Goal: Task Accomplishment & Management: Complete application form

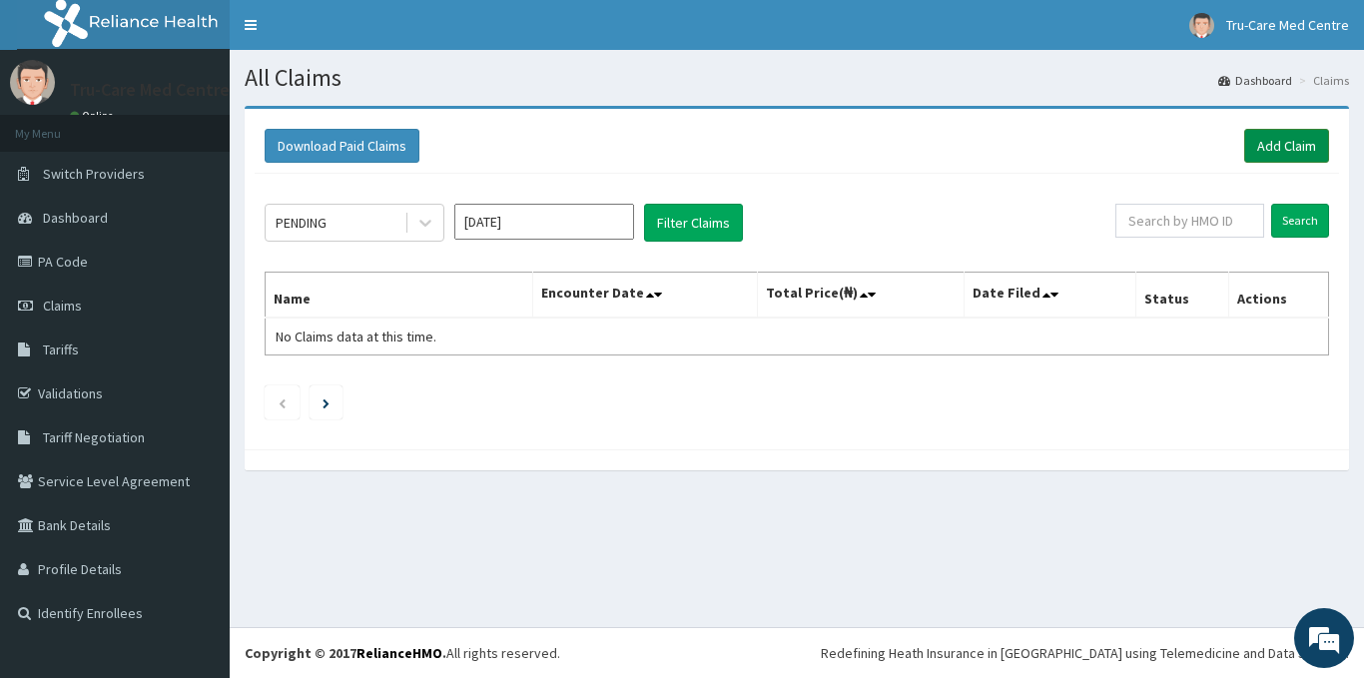
click at [1287, 153] on link "Add Claim" at bounding box center [1287, 146] width 85 height 34
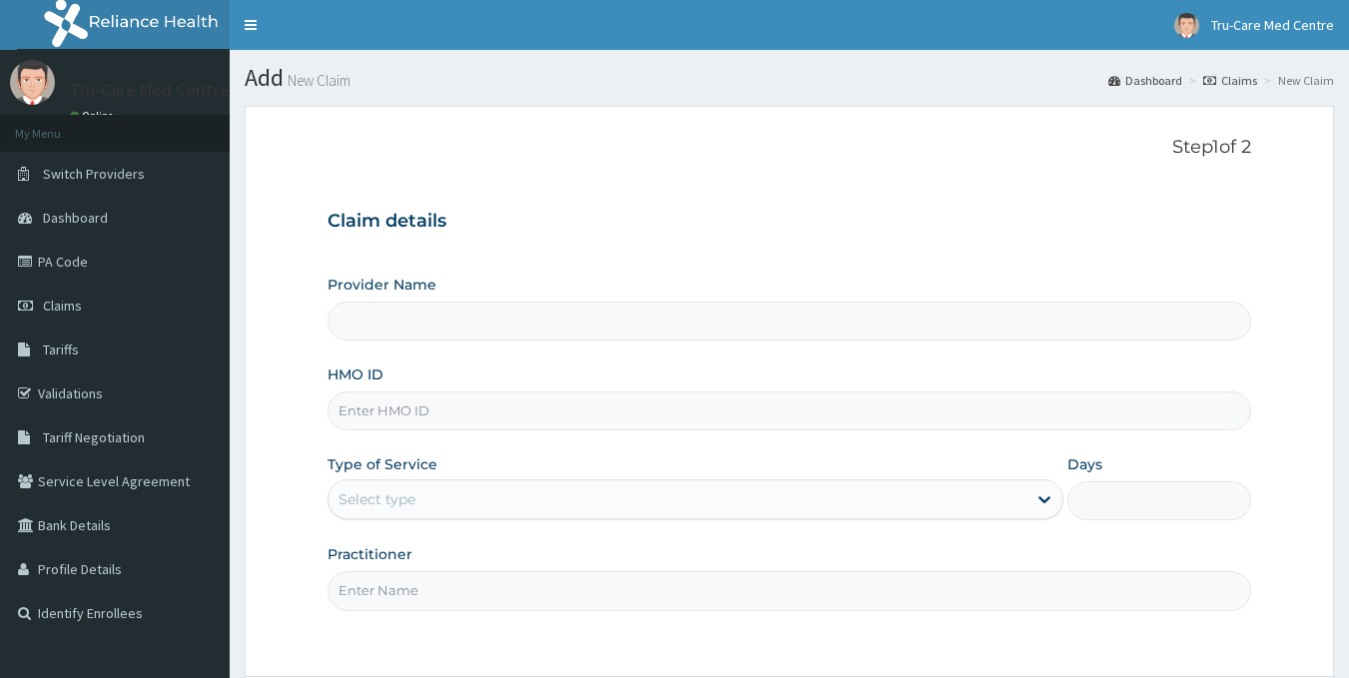
click at [480, 408] on input "HMO ID" at bounding box center [790, 411] width 925 height 39
paste input "NPM/10637/B"
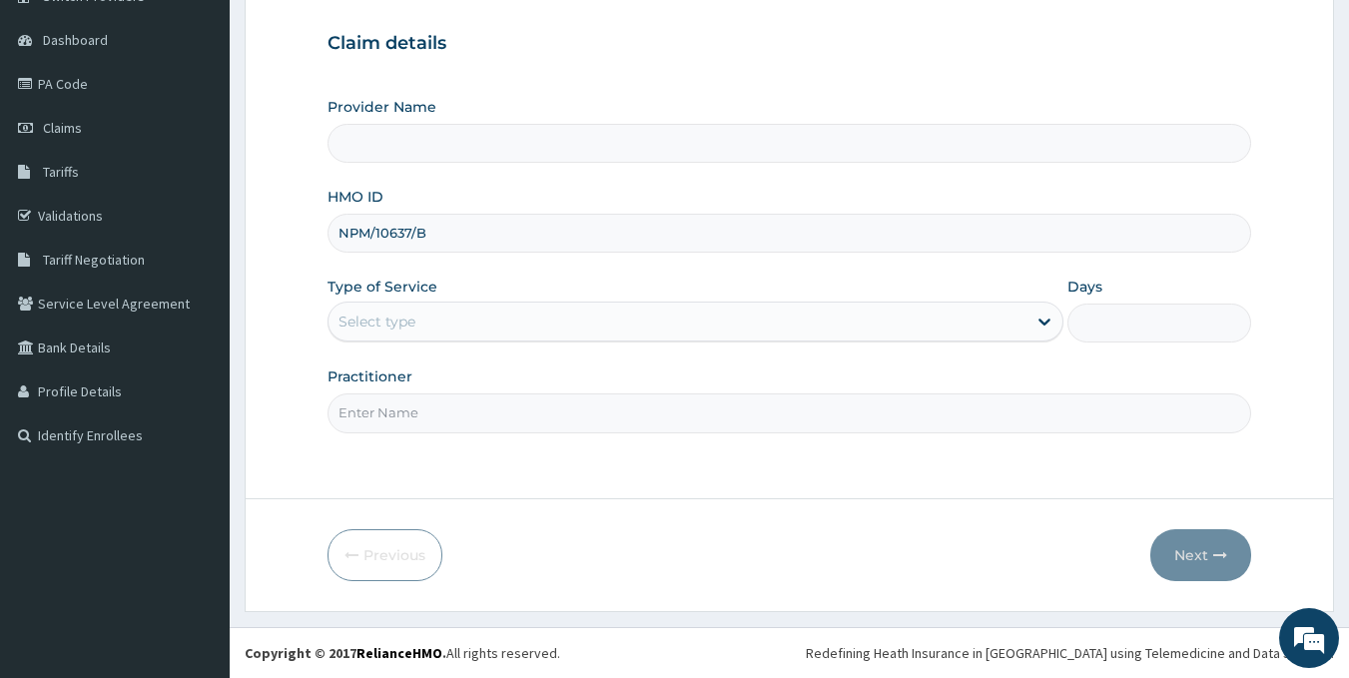
type input "NPM/10637/B"
drag, startPoint x: 588, startPoint y: 320, endPoint x: 568, endPoint y: 343, distance: 30.4
click at [587, 323] on div "Select type" at bounding box center [678, 322] width 698 height 32
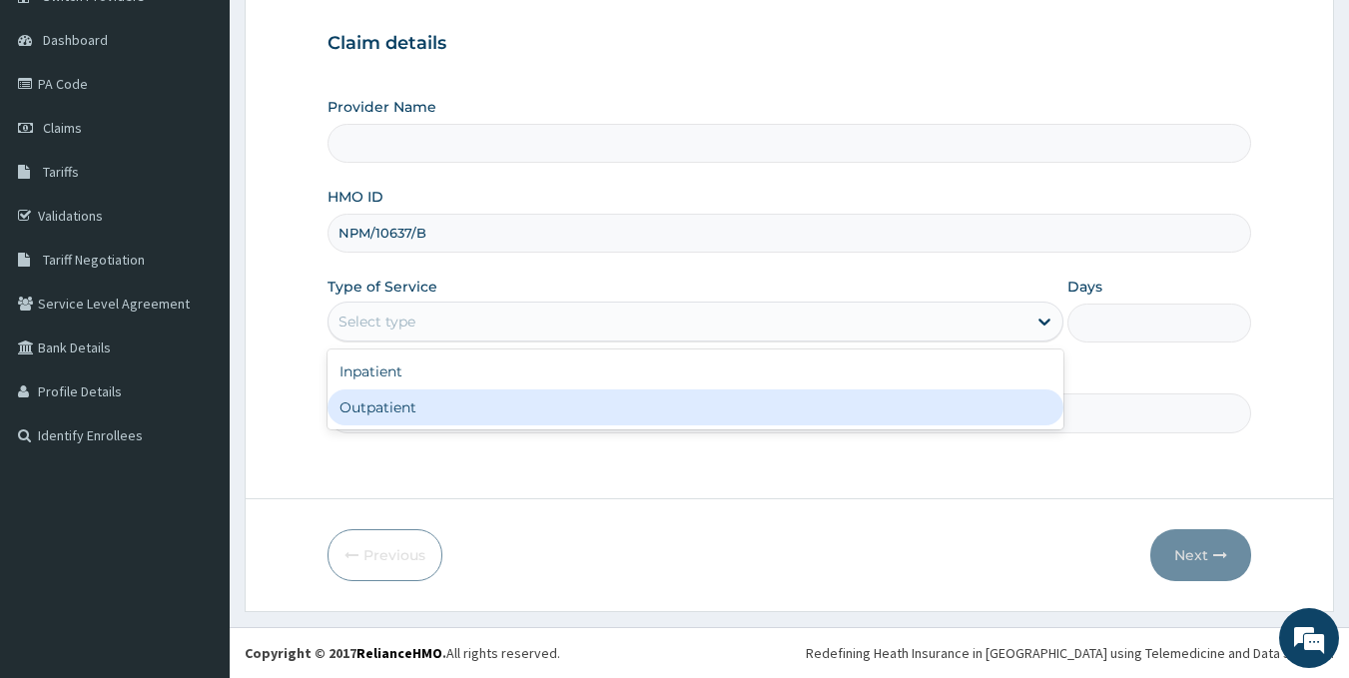
click at [424, 411] on div "Outpatient" at bounding box center [696, 408] width 736 height 36
type input "1"
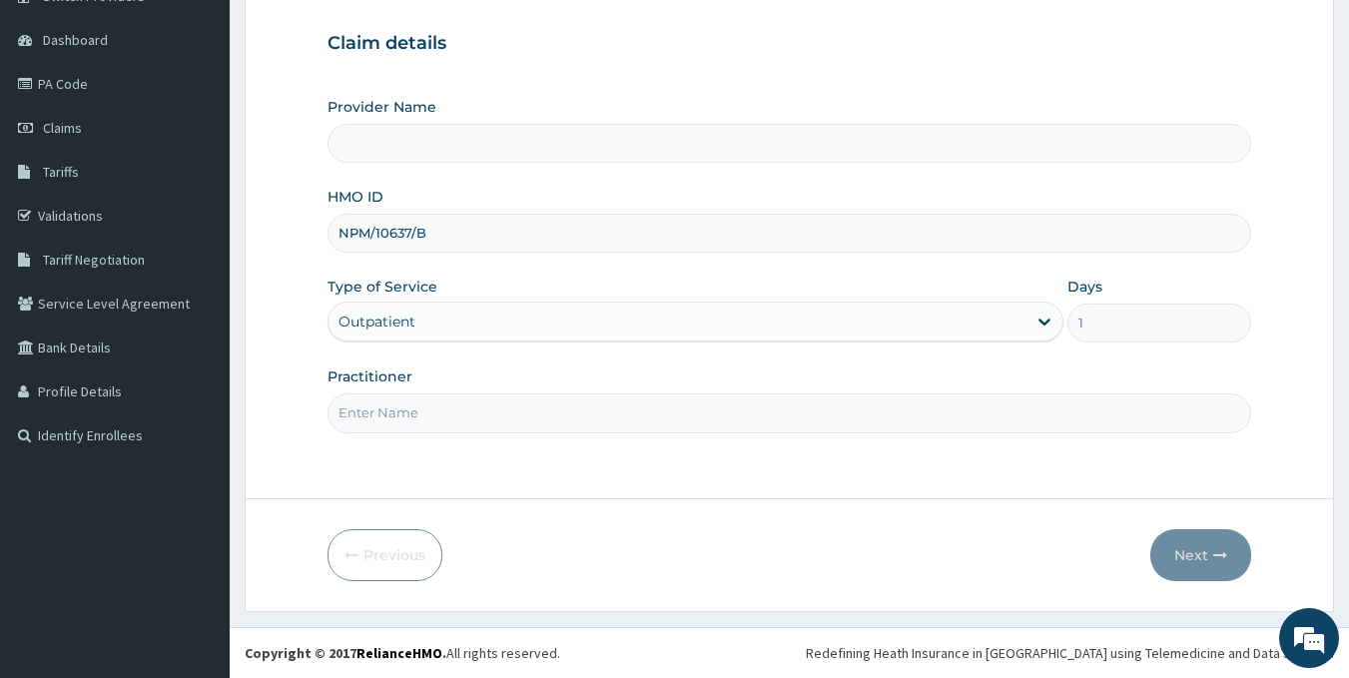
click at [453, 413] on input "Practitioner" at bounding box center [790, 413] width 925 height 39
type input "Tru-Care Medical Centre"
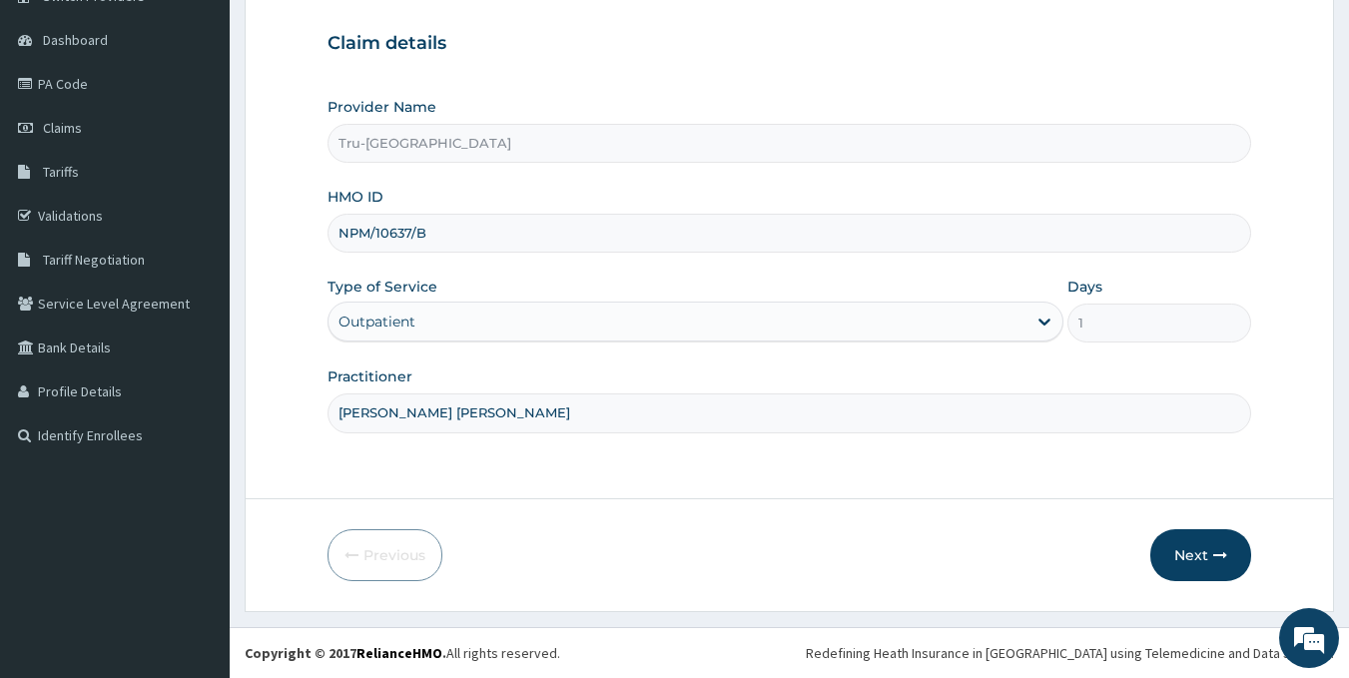
scroll to position [0, 0]
type input "DR IFEBUNANDU OBIORA"
click at [1199, 558] on button "Next" at bounding box center [1201, 555] width 101 height 52
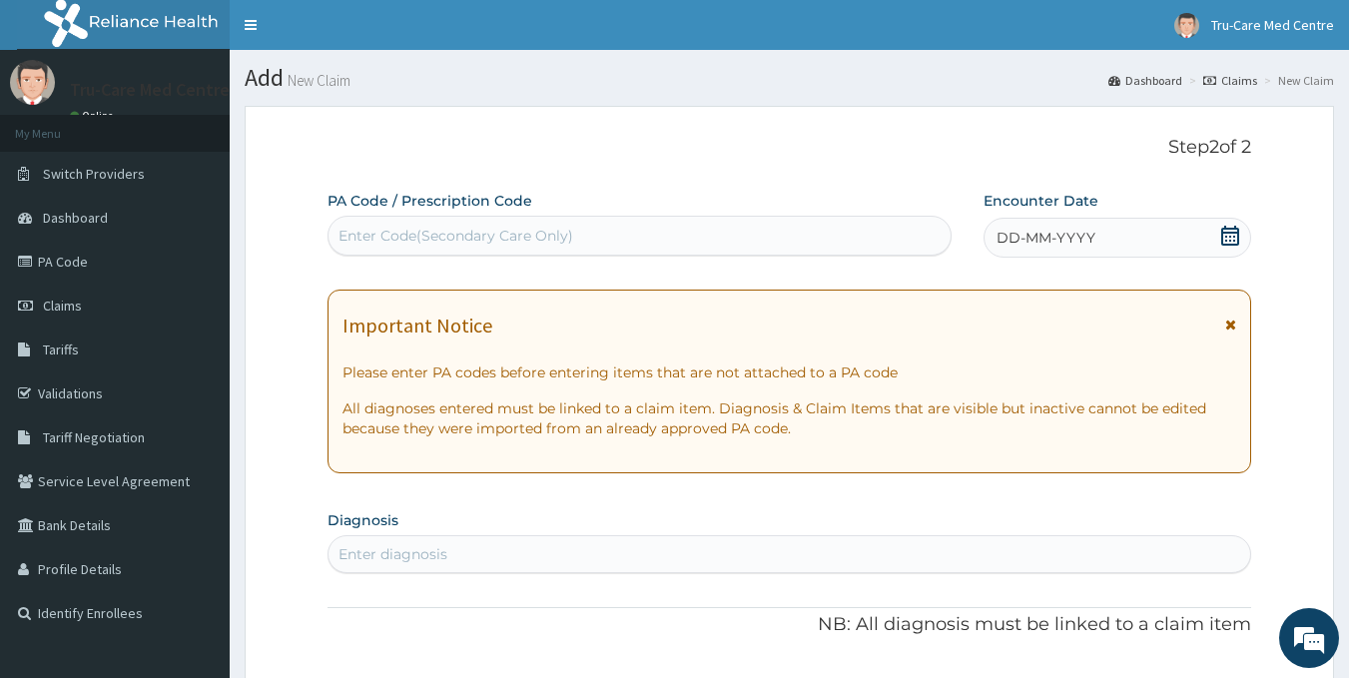
click at [383, 239] on div "Enter Code(Secondary Care Only)" at bounding box center [456, 236] width 235 height 20
paste input "PA/31942A"
type input "PA/31942A"
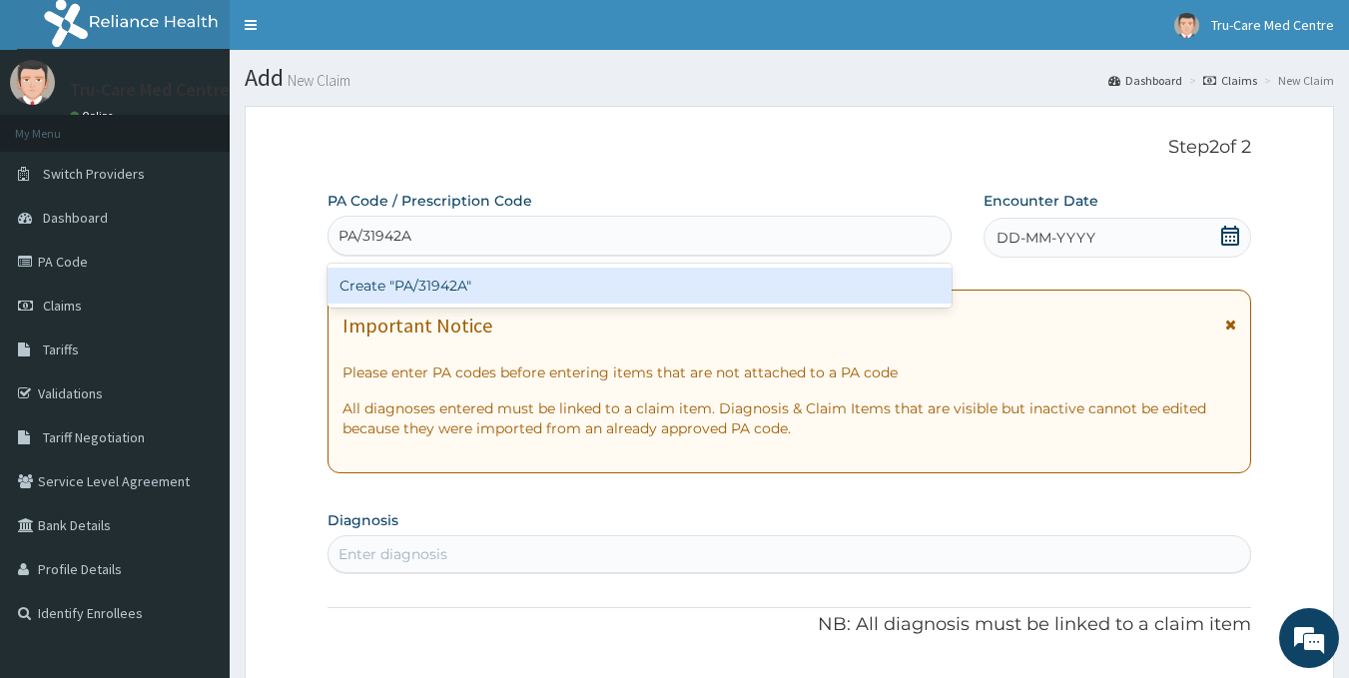
click at [669, 291] on div "Create "PA/31942A"" at bounding box center [640, 286] width 625 height 36
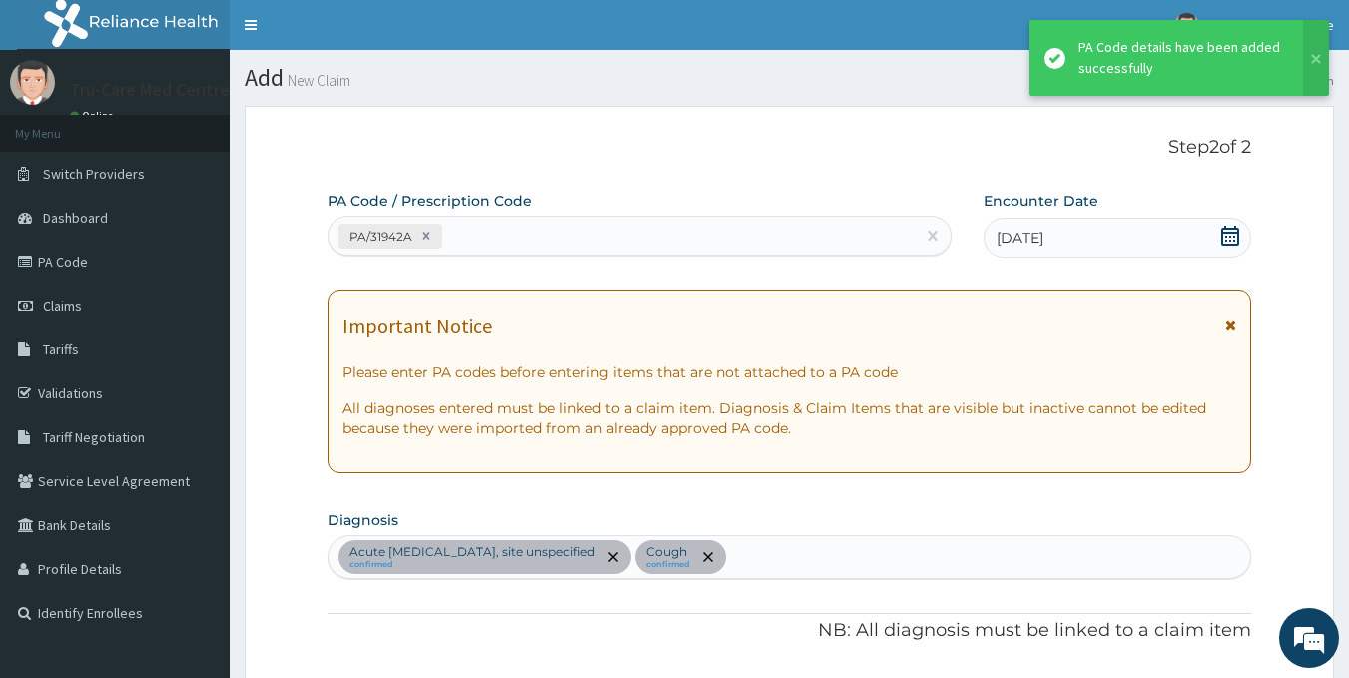
scroll to position [630, 0]
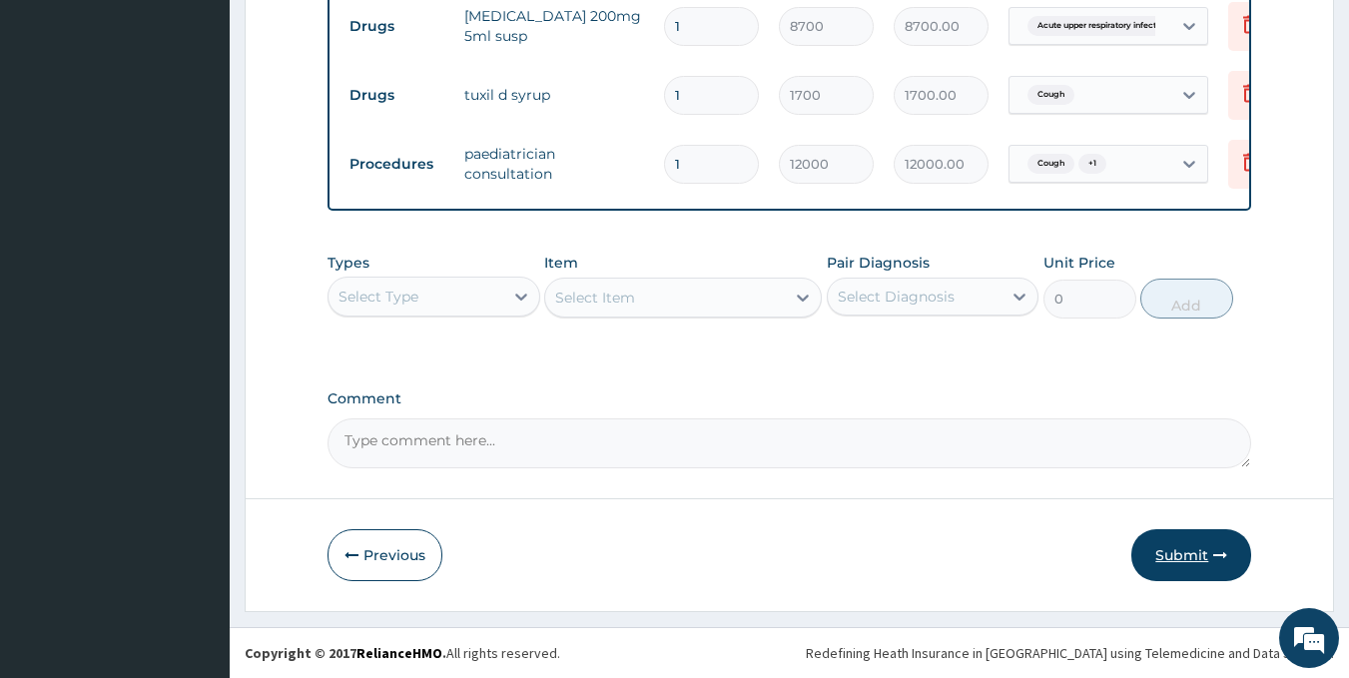
click at [1168, 555] on button "Submit" at bounding box center [1192, 555] width 120 height 52
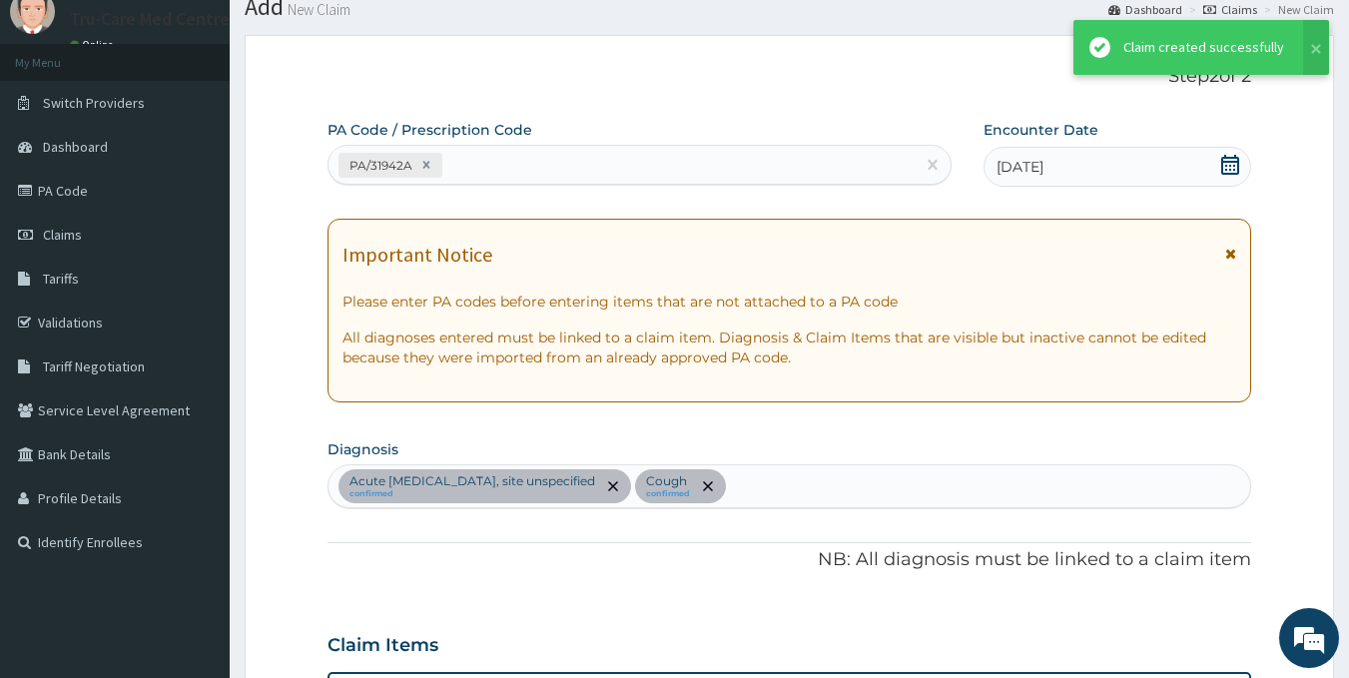
scroll to position [820, 0]
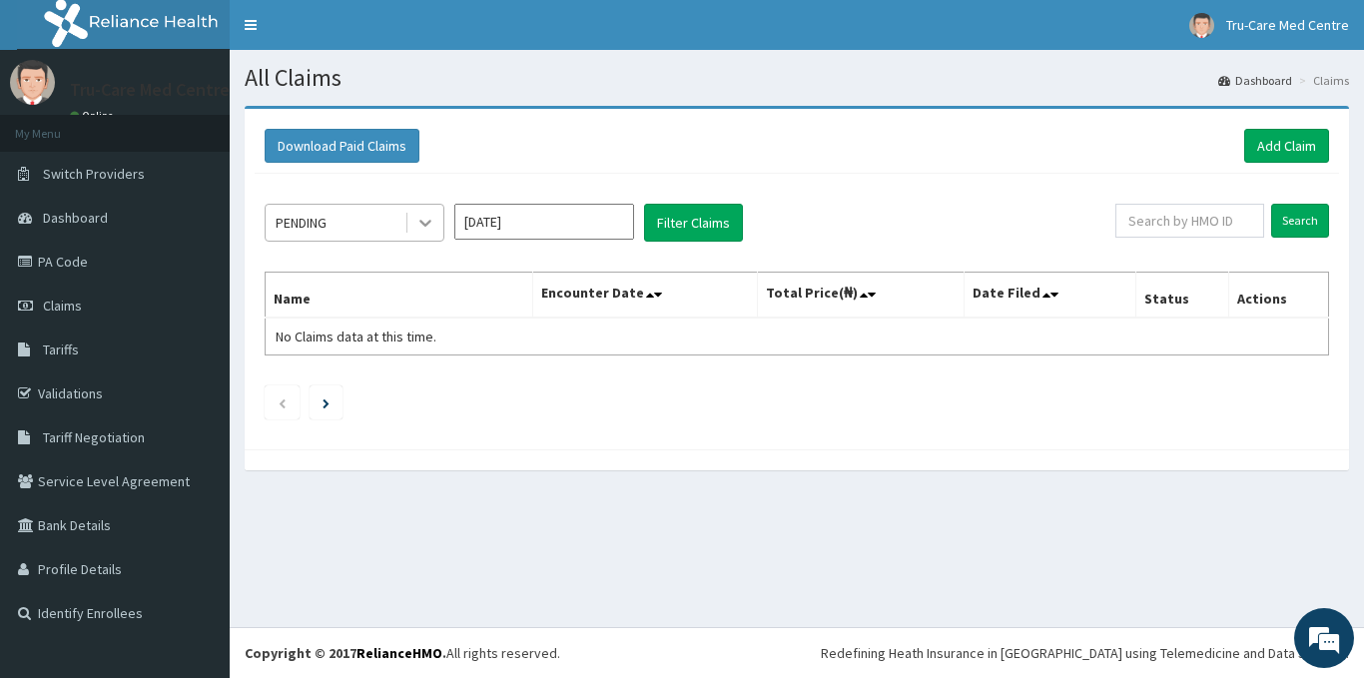
click at [432, 224] on icon at bounding box center [426, 223] width 20 height 20
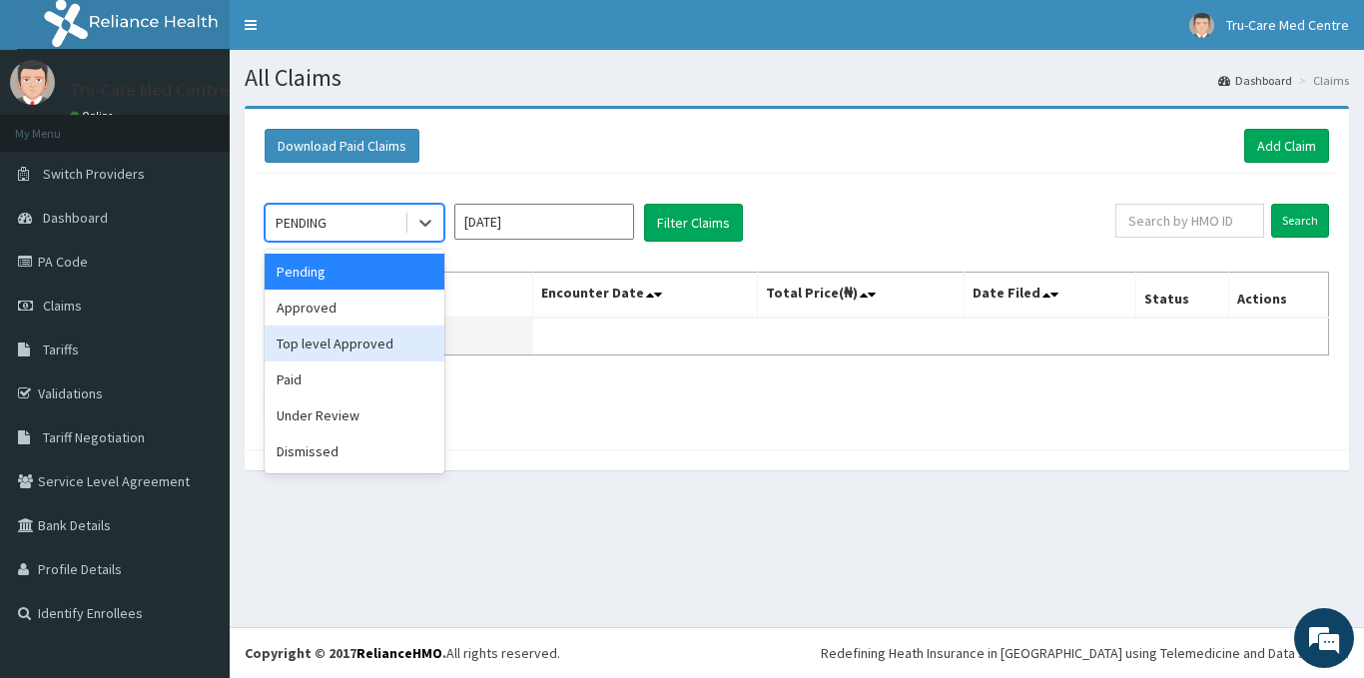
drag, startPoint x: 333, startPoint y: 352, endPoint x: 475, endPoint y: 337, distance: 143.6
click at [334, 352] on div "Top level Approved" at bounding box center [355, 344] width 180 height 36
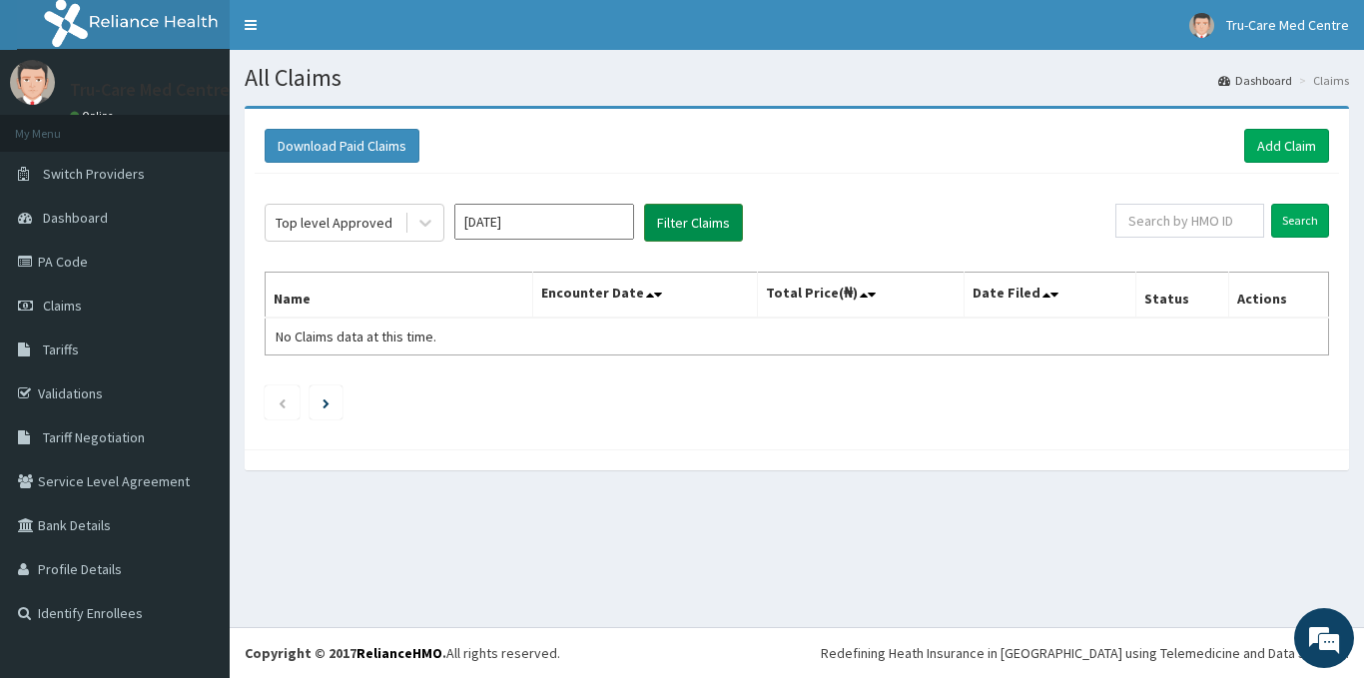
click at [714, 225] on button "Filter Claims" at bounding box center [693, 223] width 99 height 38
click at [433, 228] on icon at bounding box center [426, 223] width 20 height 20
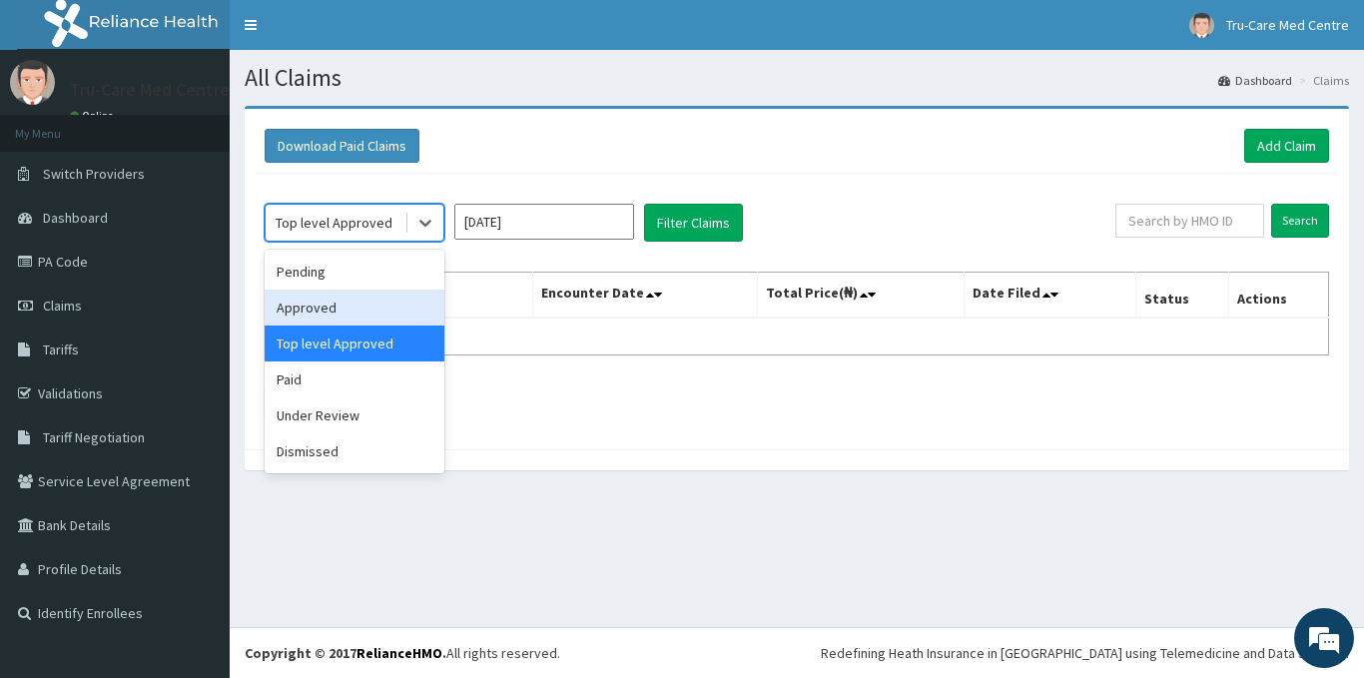
click at [336, 318] on div "Approved" at bounding box center [355, 308] width 180 height 36
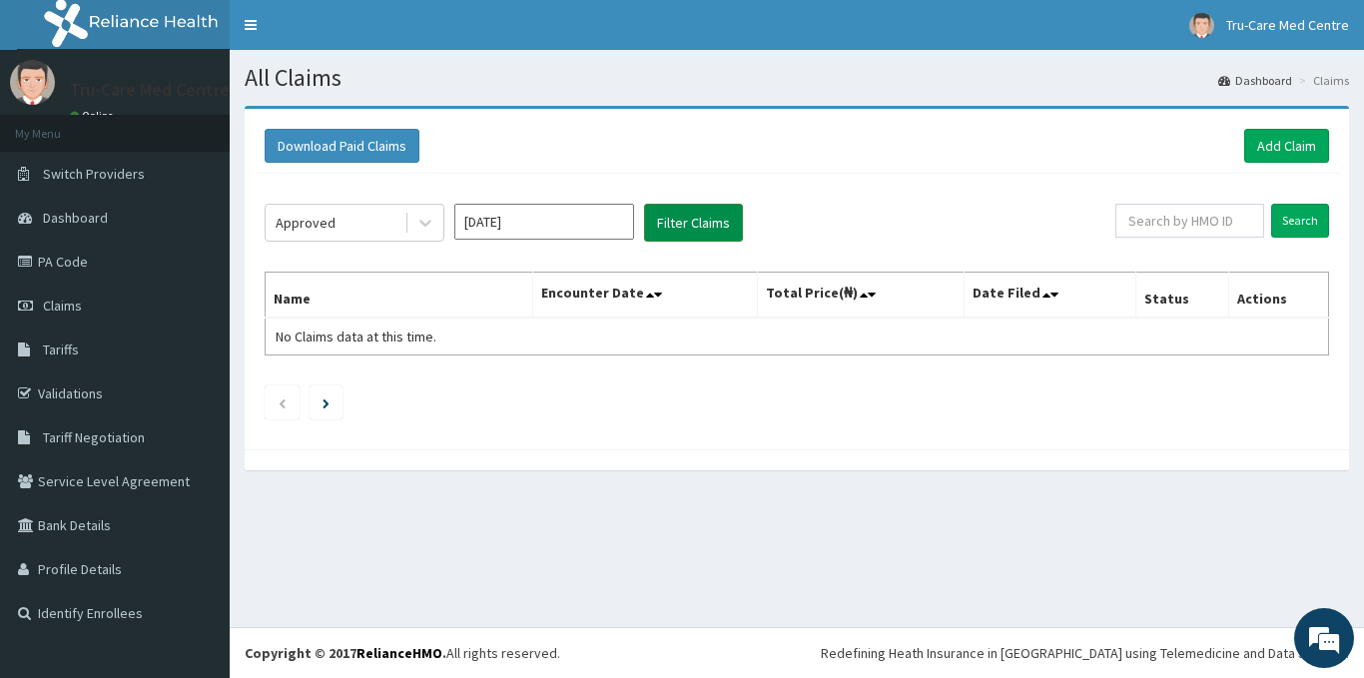
click at [731, 225] on button "Filter Claims" at bounding box center [693, 223] width 99 height 38
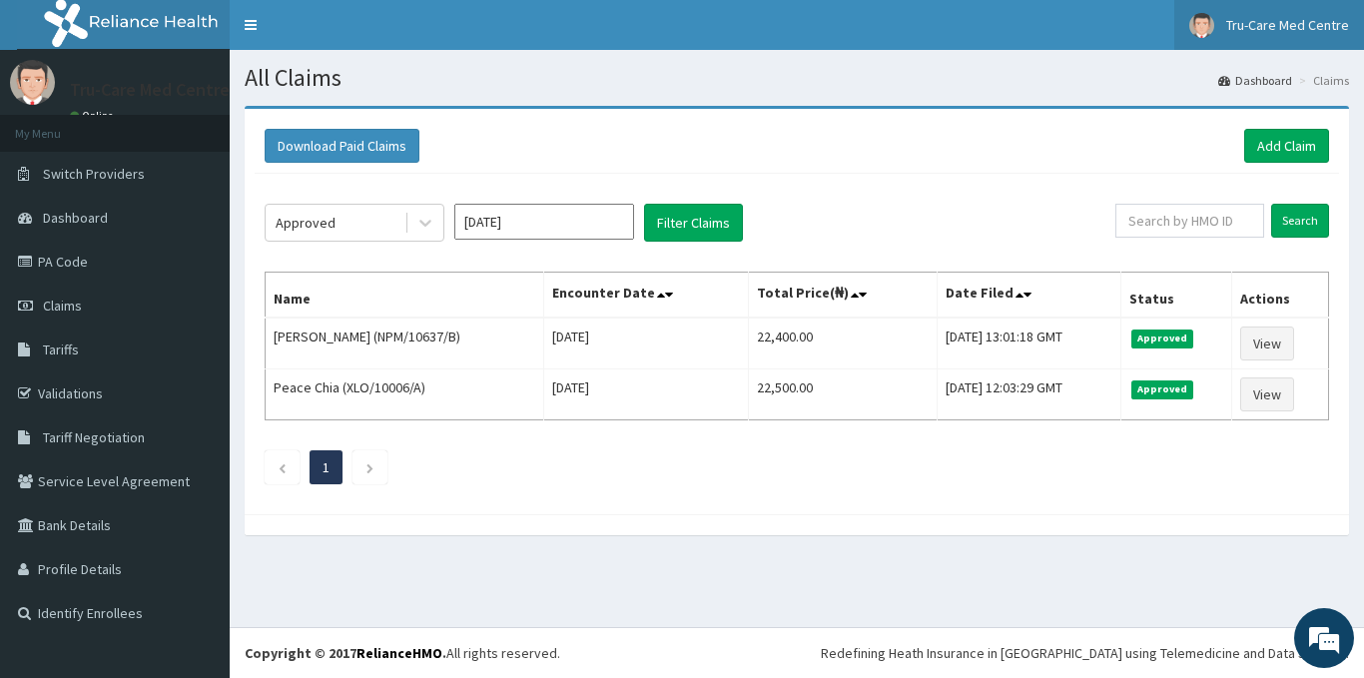
click at [1277, 28] on span "Tru-Care Med Centre" at bounding box center [1288, 25] width 123 height 18
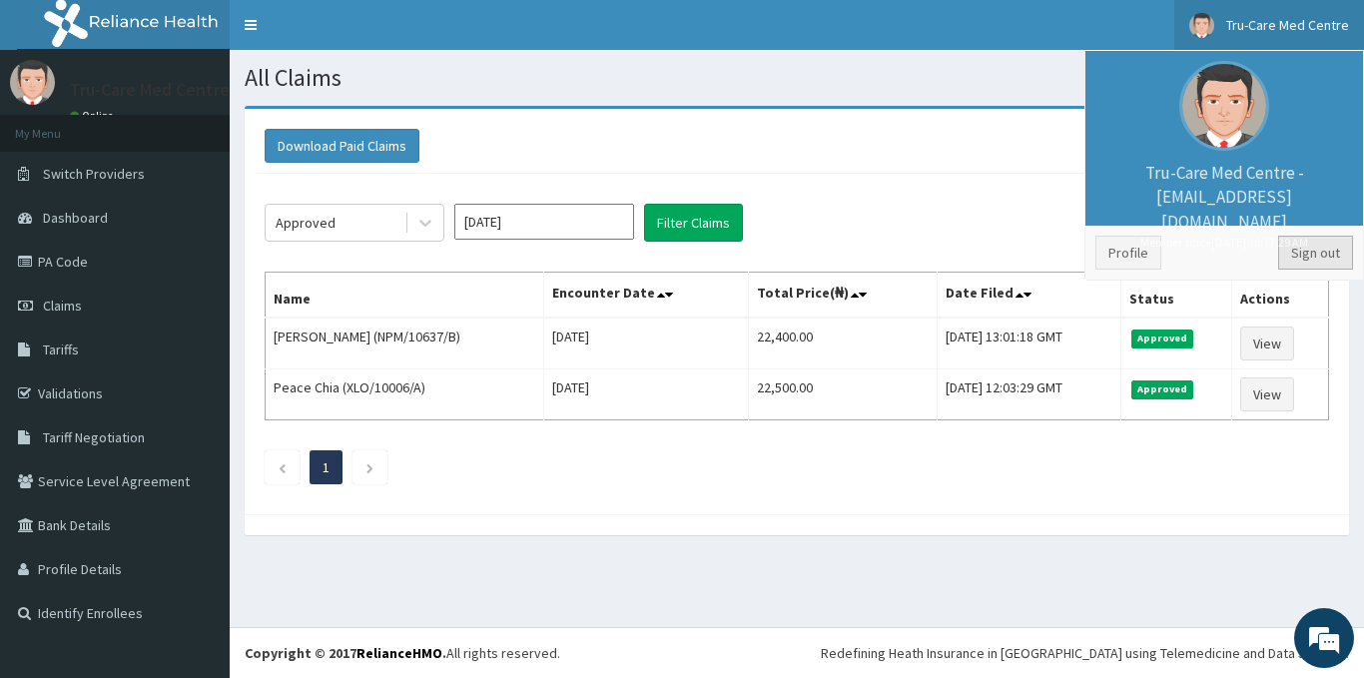
click at [1311, 258] on link "Sign out" at bounding box center [1316, 253] width 75 height 34
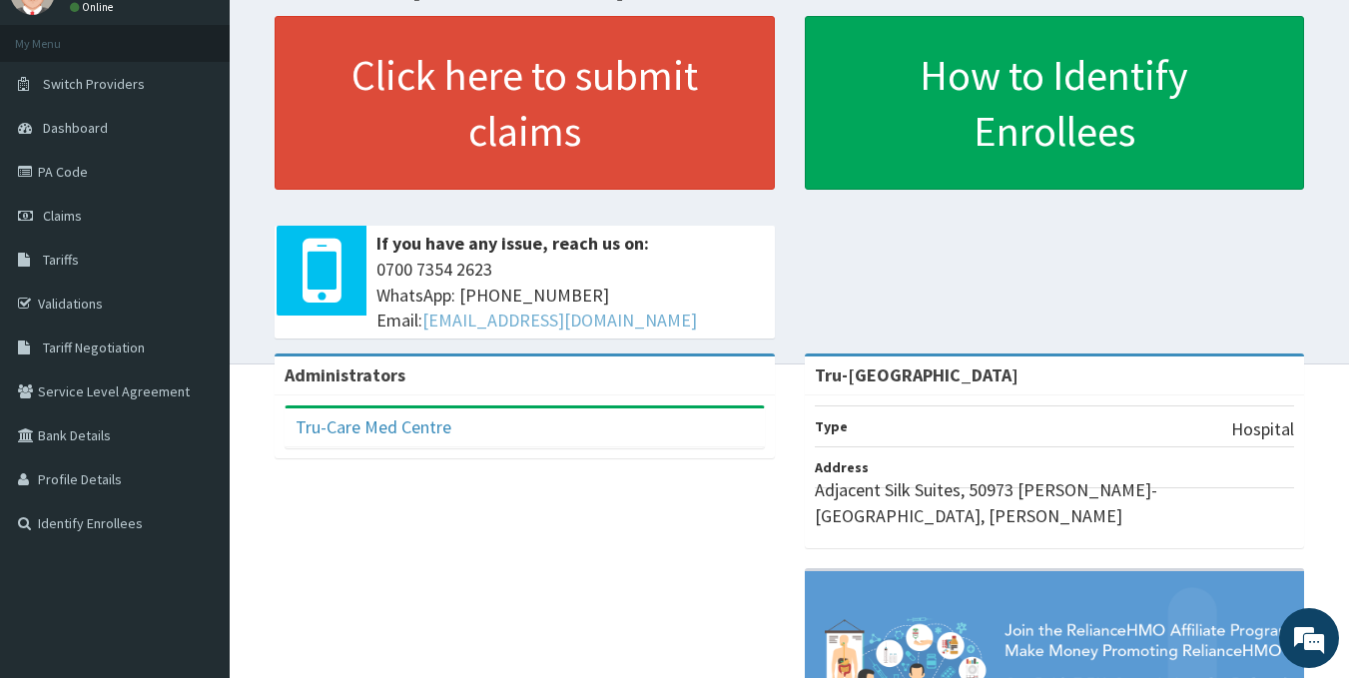
scroll to position [200, 0]
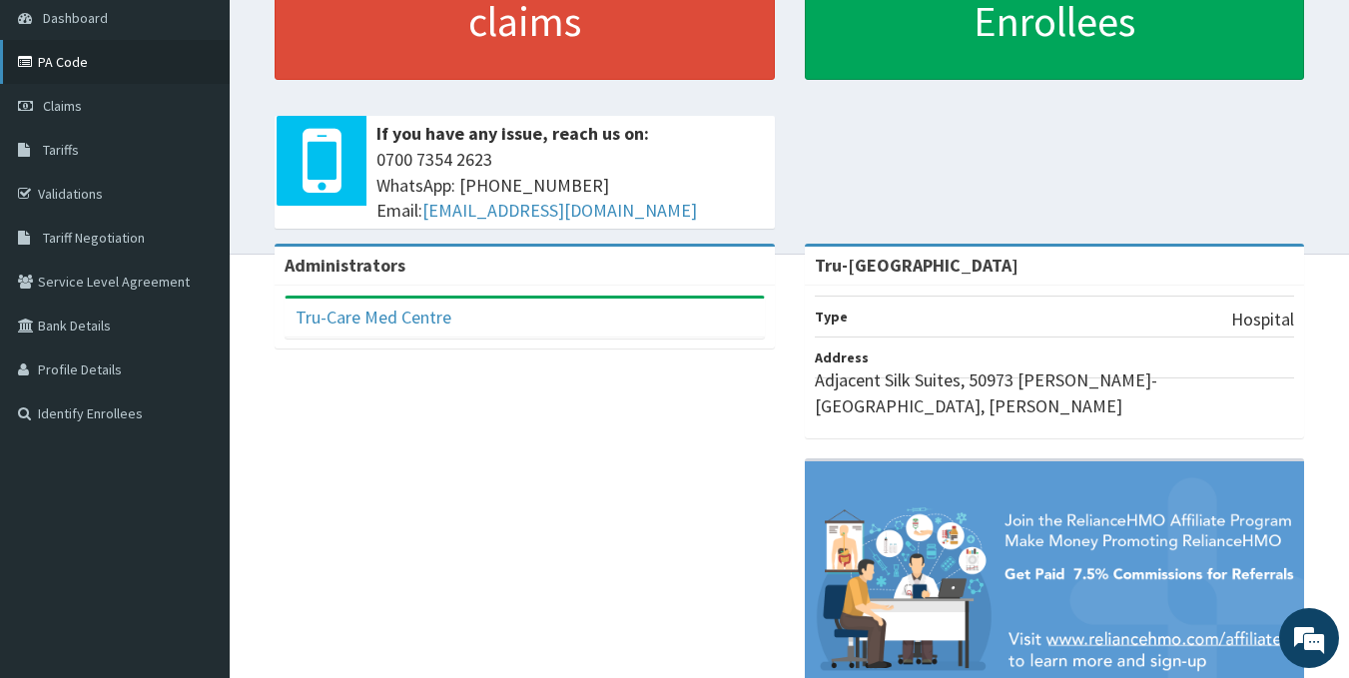
click at [62, 68] on link "PA Code" at bounding box center [115, 62] width 230 height 44
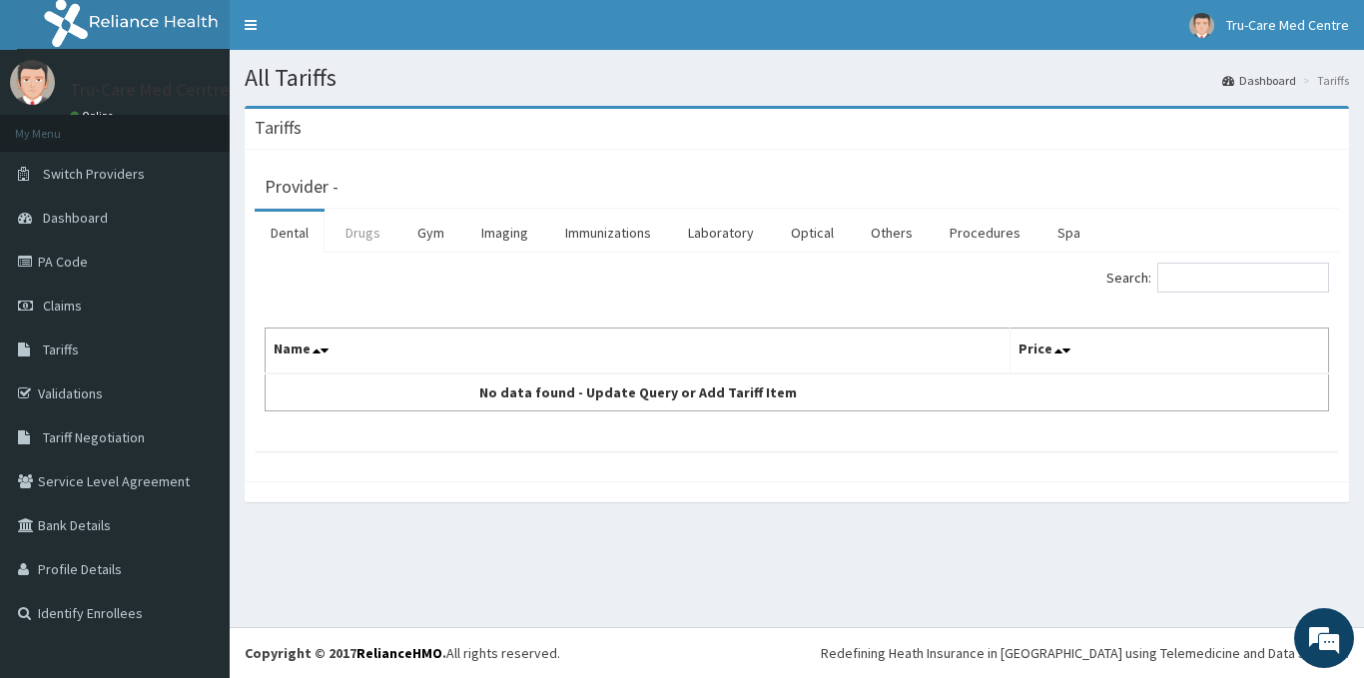
click at [368, 236] on link "Drugs" at bounding box center [363, 233] width 67 height 42
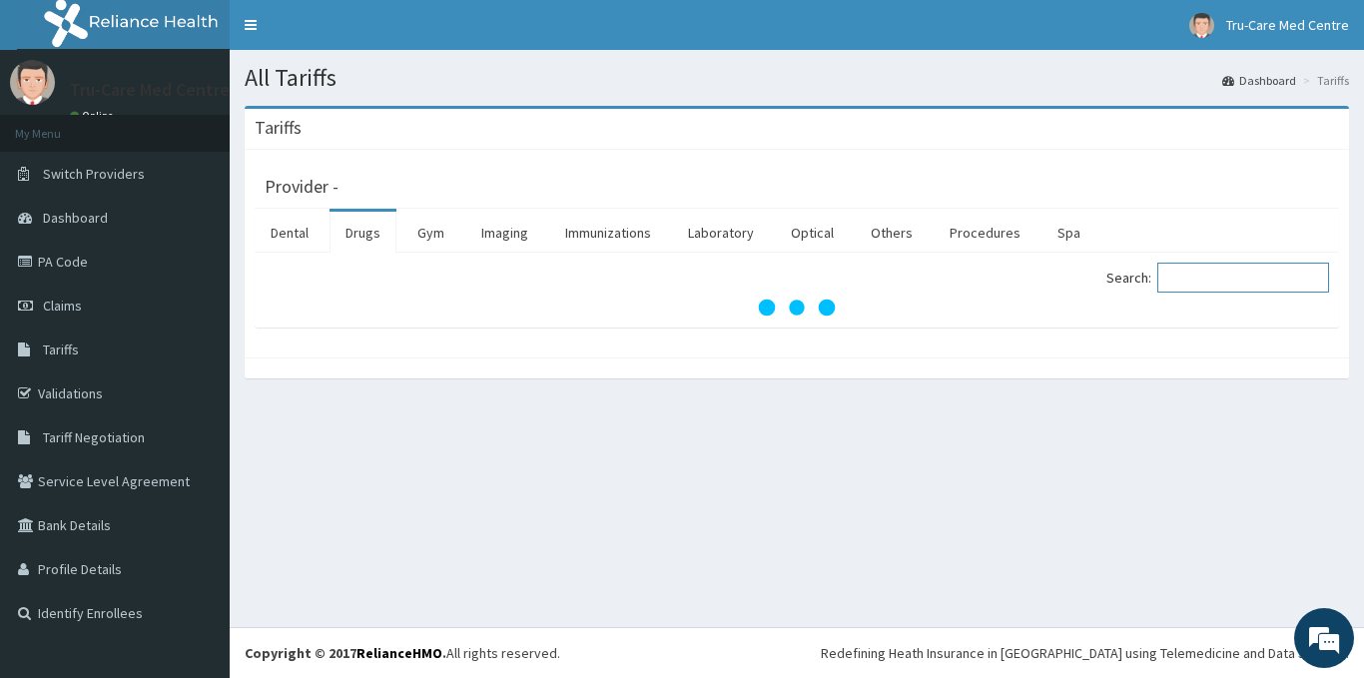
click at [1276, 288] on input "Search:" at bounding box center [1244, 278] width 172 height 30
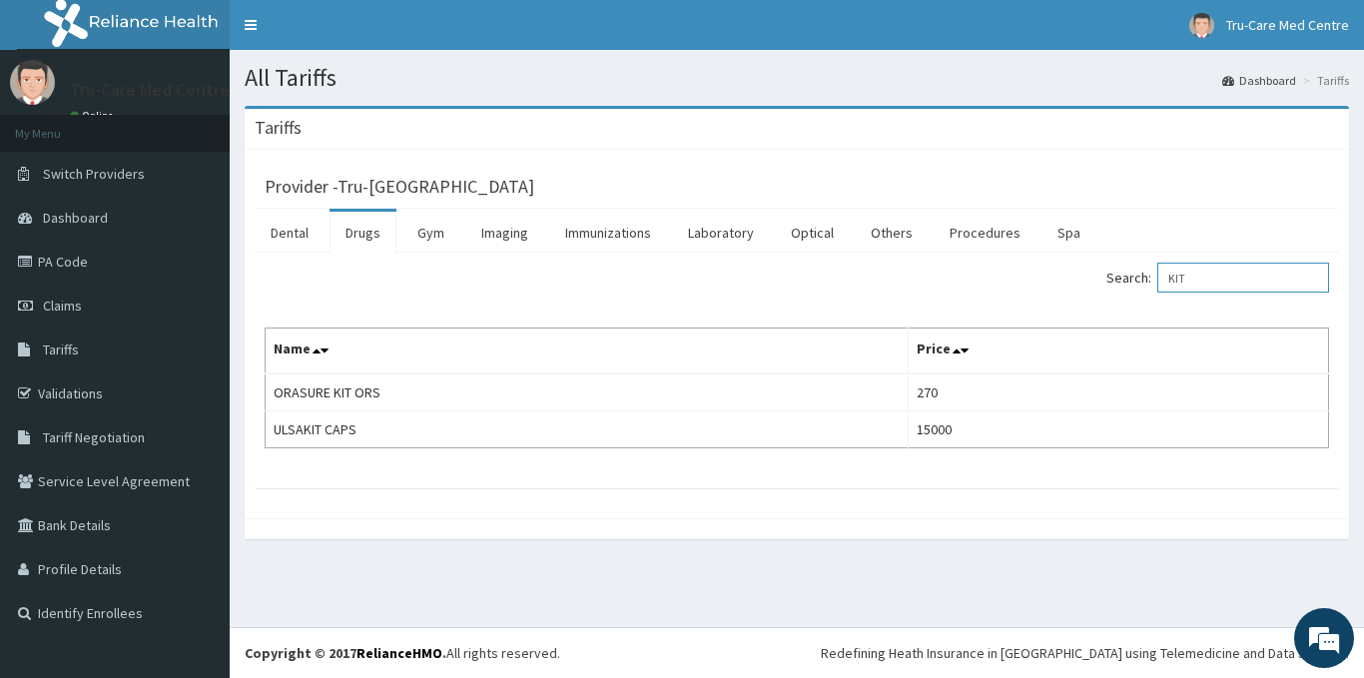
type input "KIT"
click at [71, 300] on span "Claims" at bounding box center [62, 306] width 39 height 18
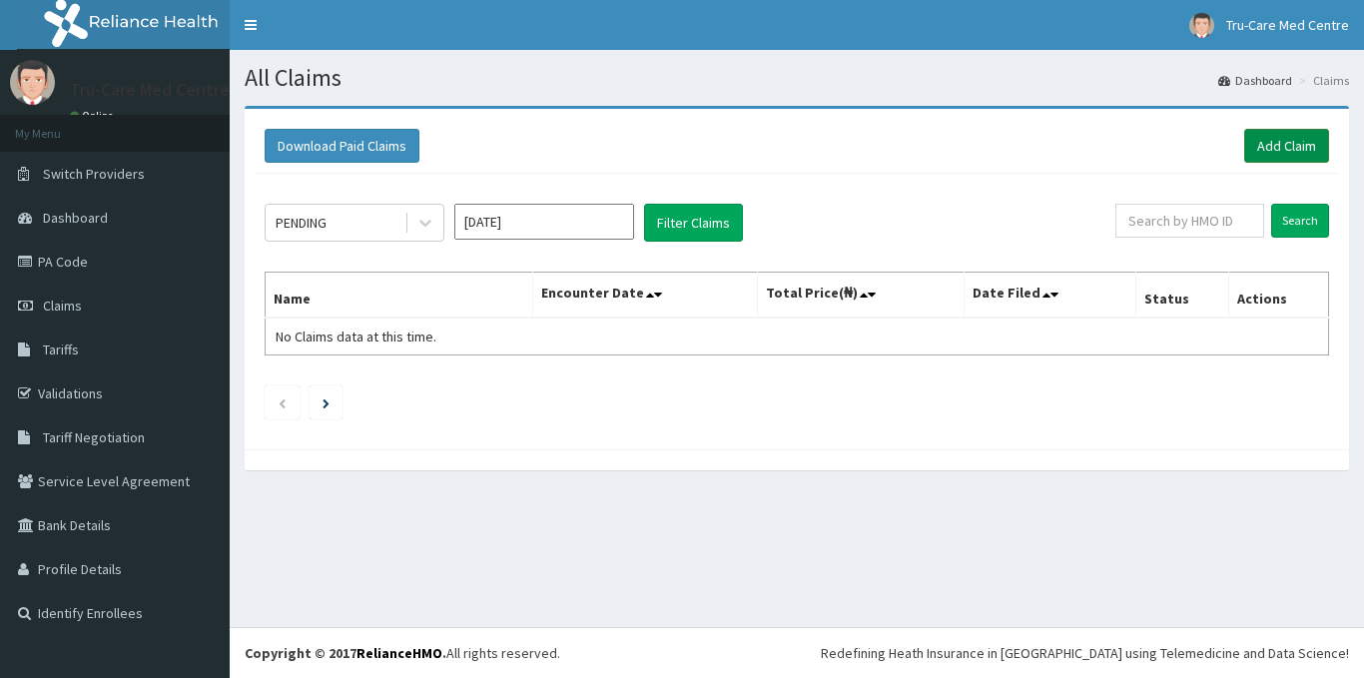
click at [1270, 147] on link "Add Claim" at bounding box center [1287, 146] width 85 height 34
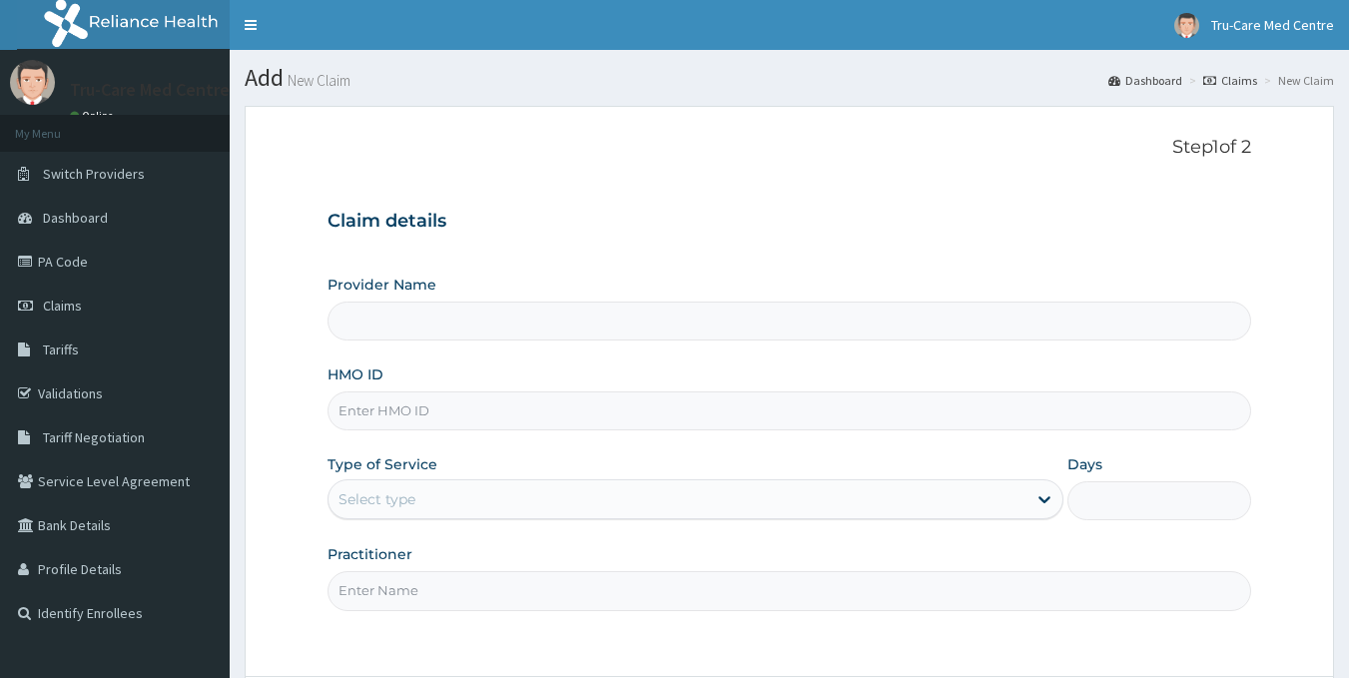
click at [462, 414] on input "HMO ID" at bounding box center [790, 411] width 925 height 39
paste input "NPM/10194/A"
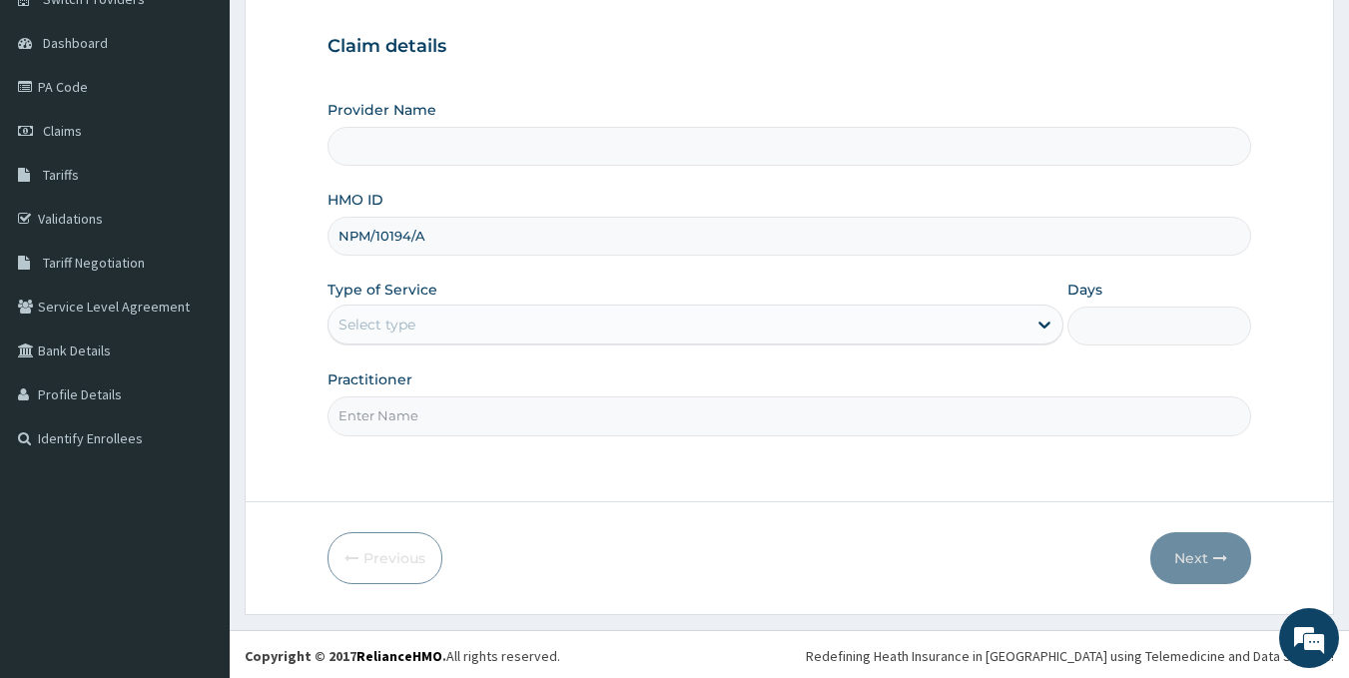
scroll to position [178, 0]
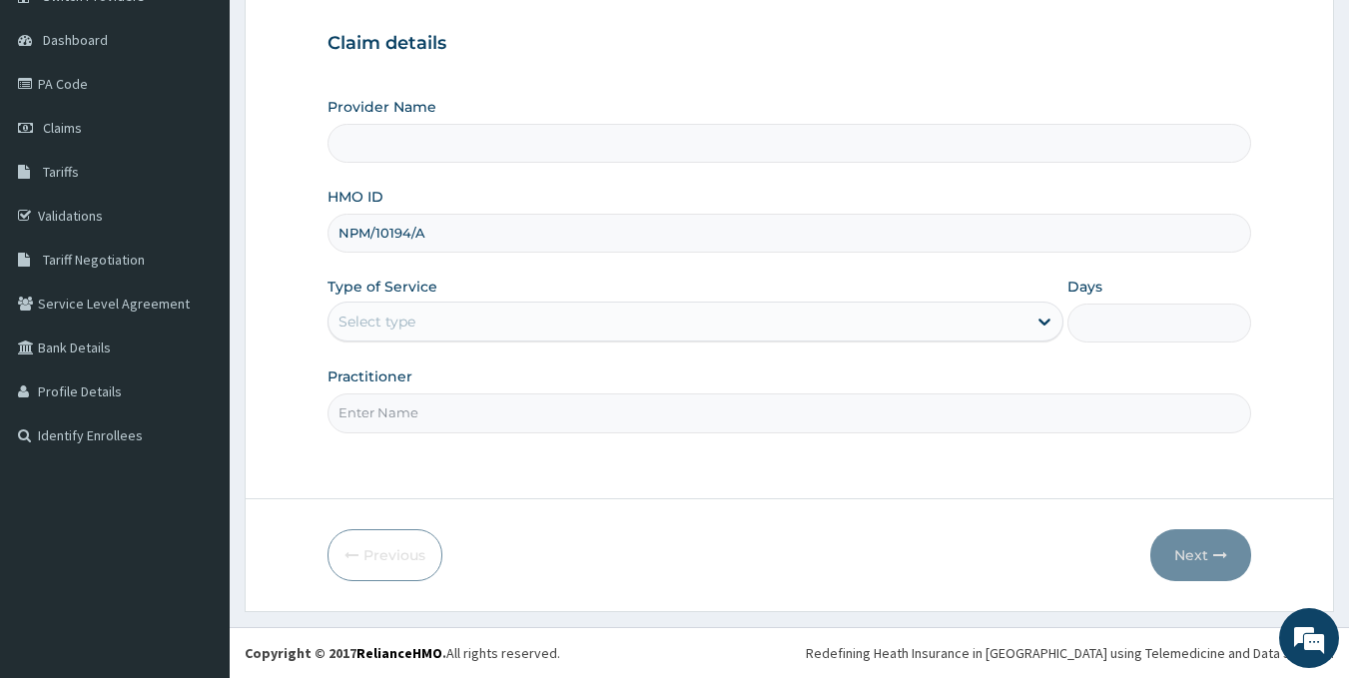
type input "NPM/10194/A"
click at [471, 327] on div "Select type" at bounding box center [678, 322] width 698 height 32
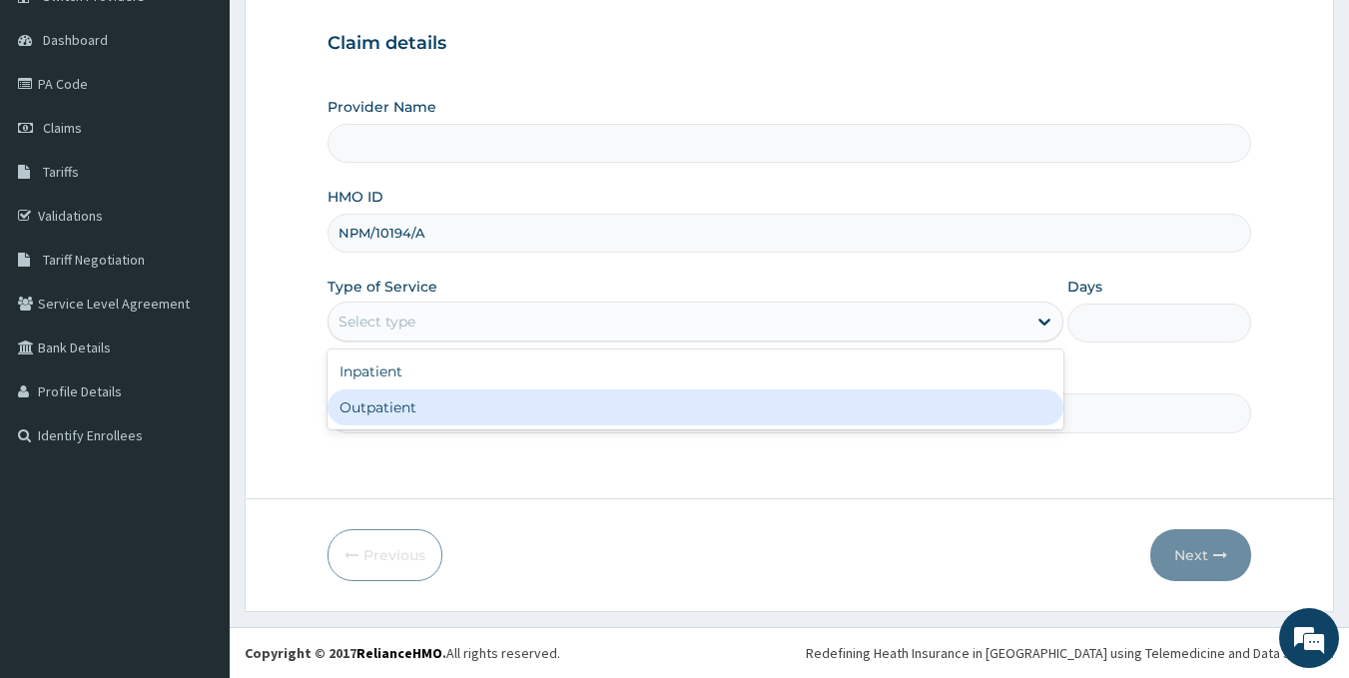
click at [410, 413] on div "Outpatient" at bounding box center [696, 408] width 736 height 36
type input "1"
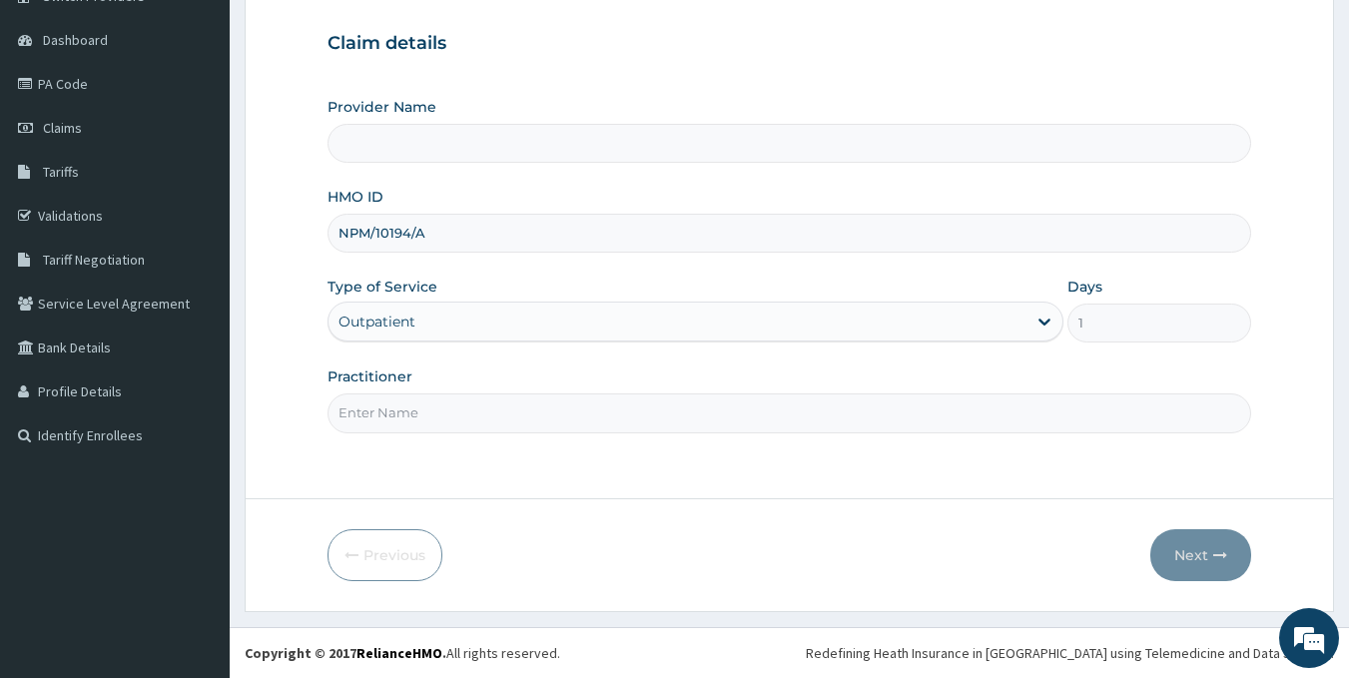
type input "Tru-Care Medical Centre"
click at [426, 409] on input "Practitioner" at bounding box center [790, 413] width 925 height 39
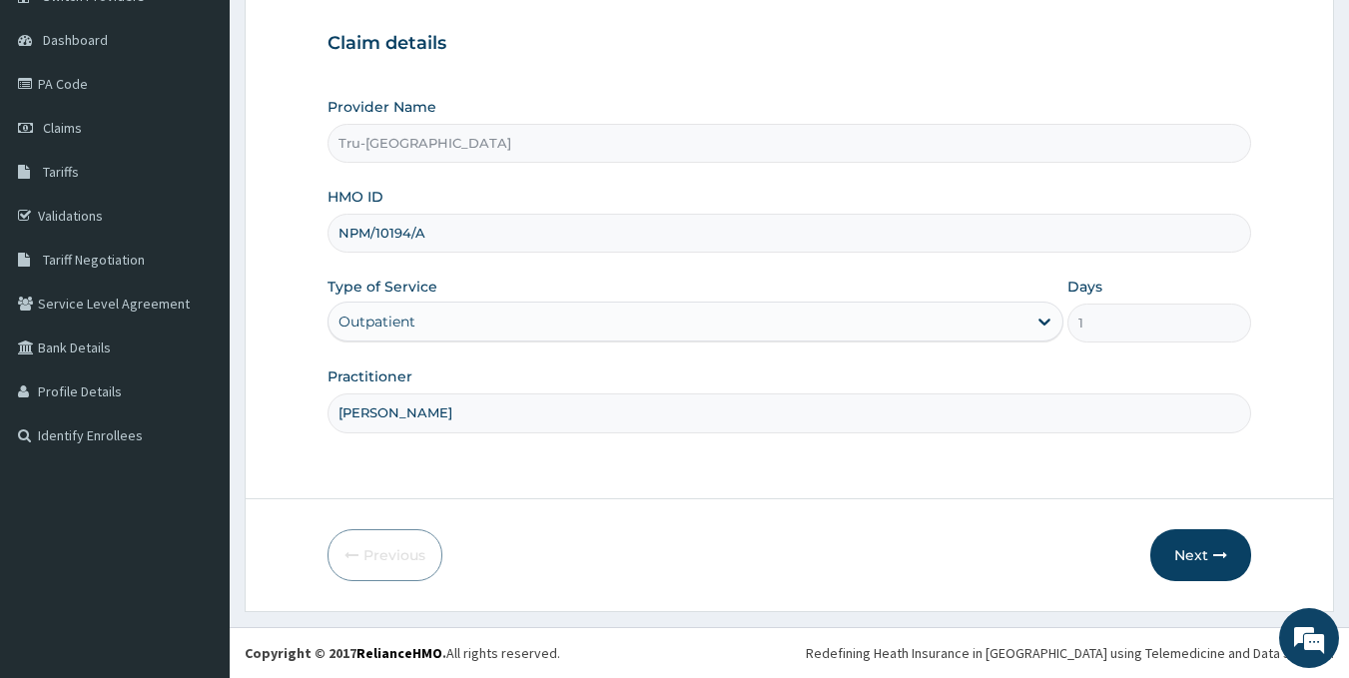
scroll to position [0, 0]
type input "DR MOSES POOPOLA"
click at [1197, 561] on button "Next" at bounding box center [1201, 555] width 101 height 52
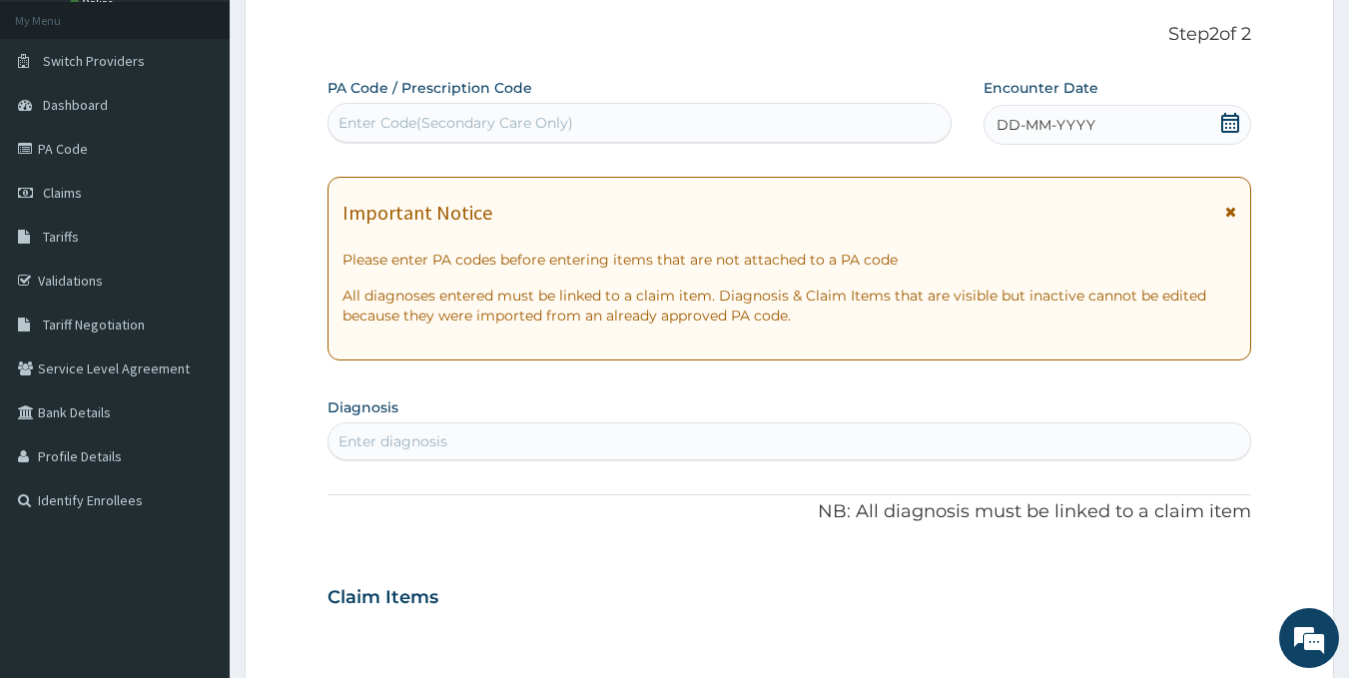
scroll to position [78, 0]
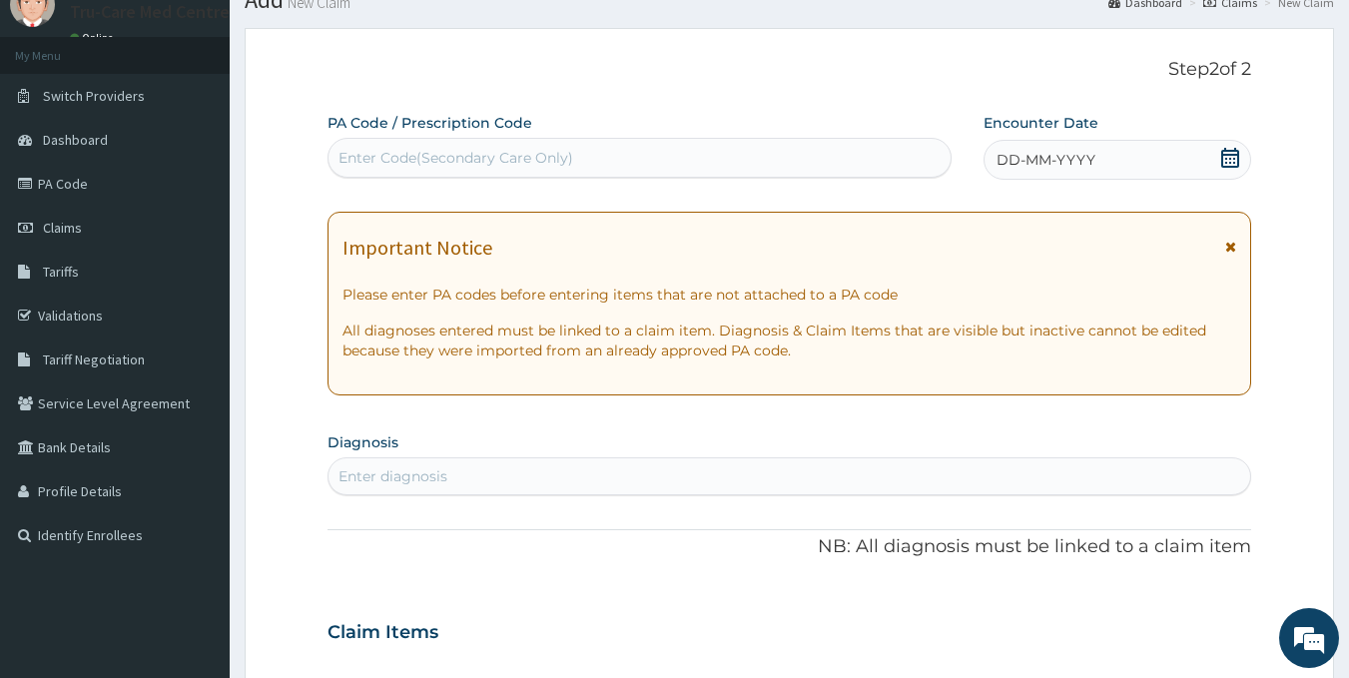
click at [360, 150] on div "Enter Code(Secondary Care Only)" at bounding box center [456, 158] width 235 height 20
paste input "PA/4FB196"
type input "PA/4FB196"
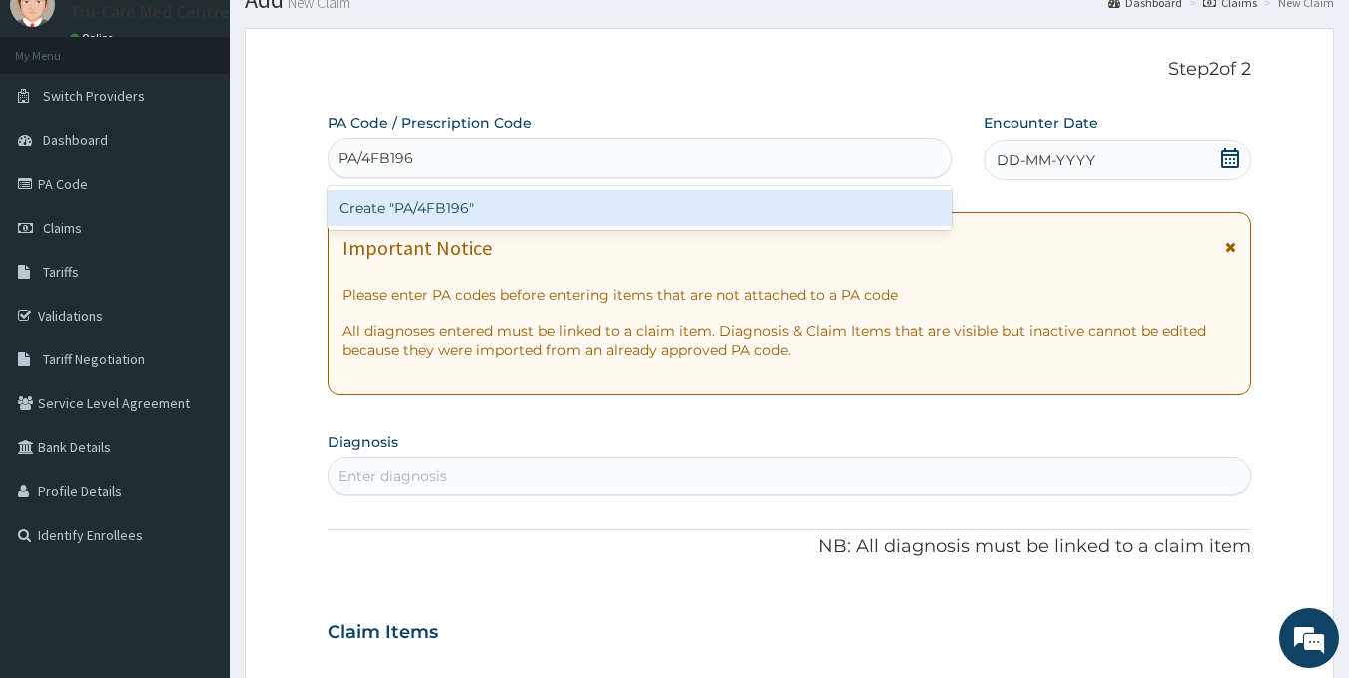
click at [836, 209] on div "Create "PA/4FB196"" at bounding box center [640, 208] width 625 height 36
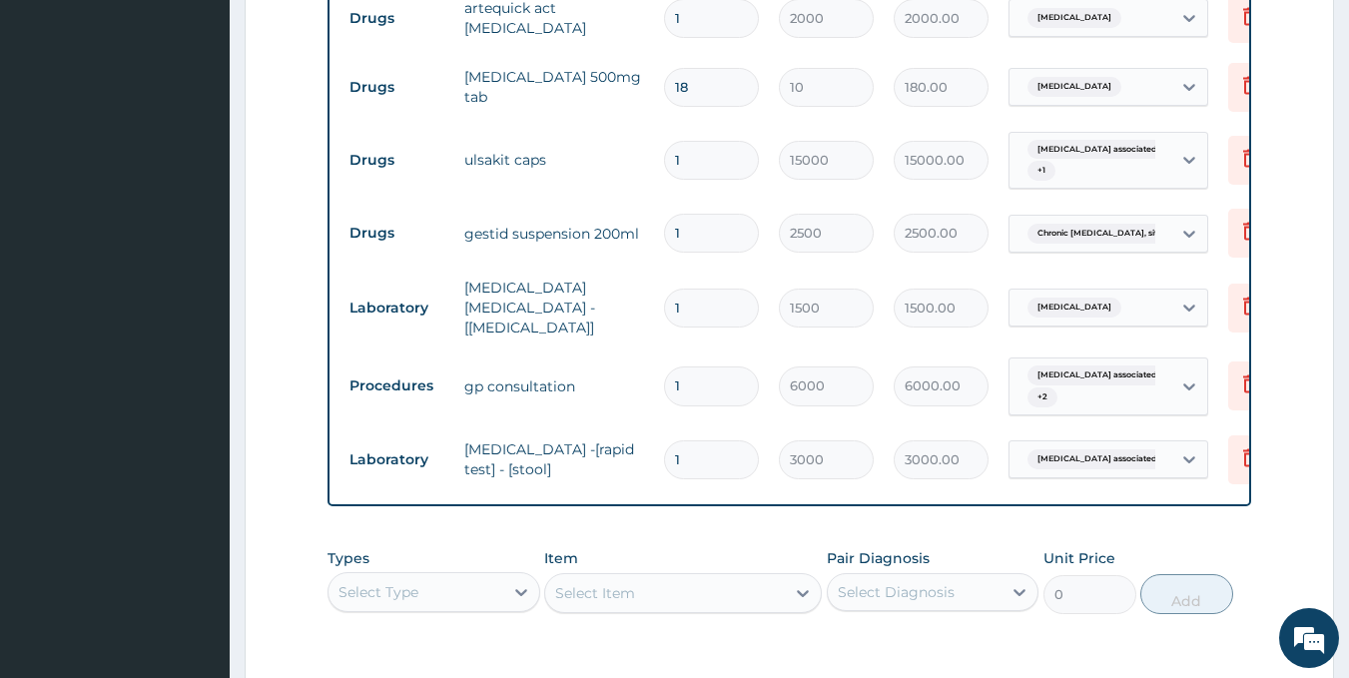
scroll to position [713, 0]
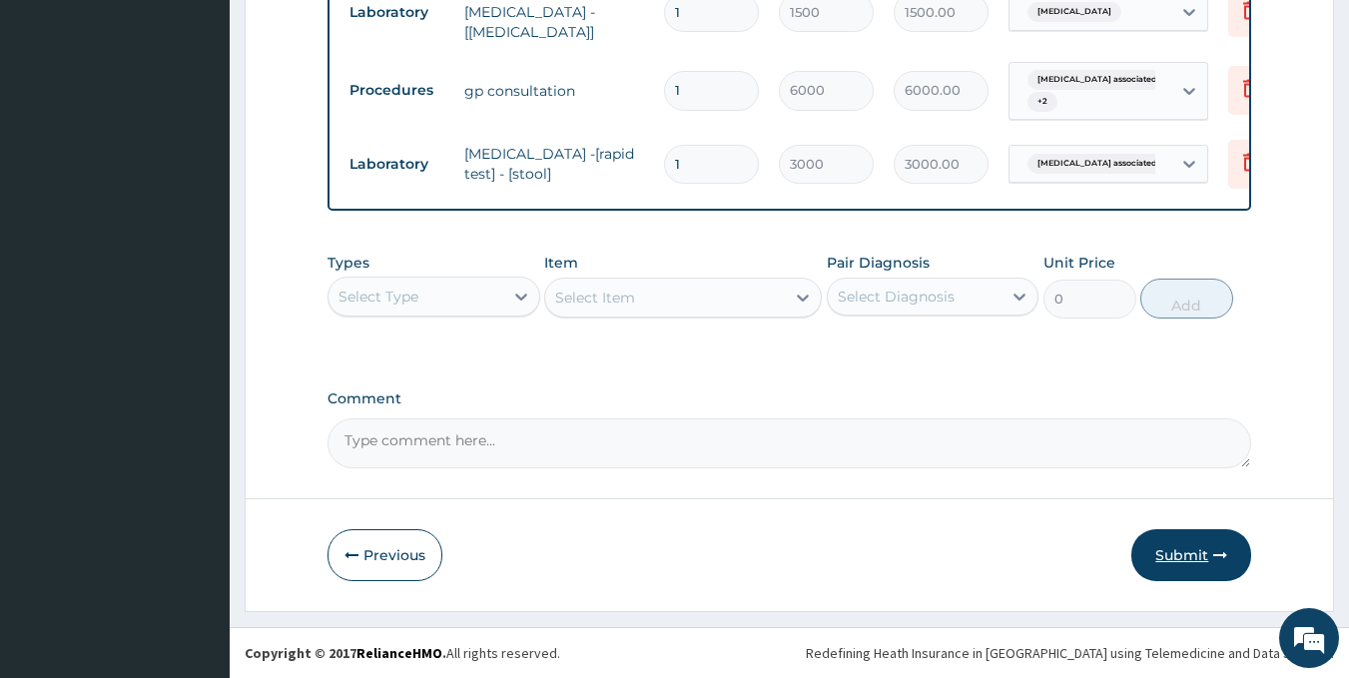
click at [1163, 554] on button "Submit" at bounding box center [1192, 555] width 120 height 52
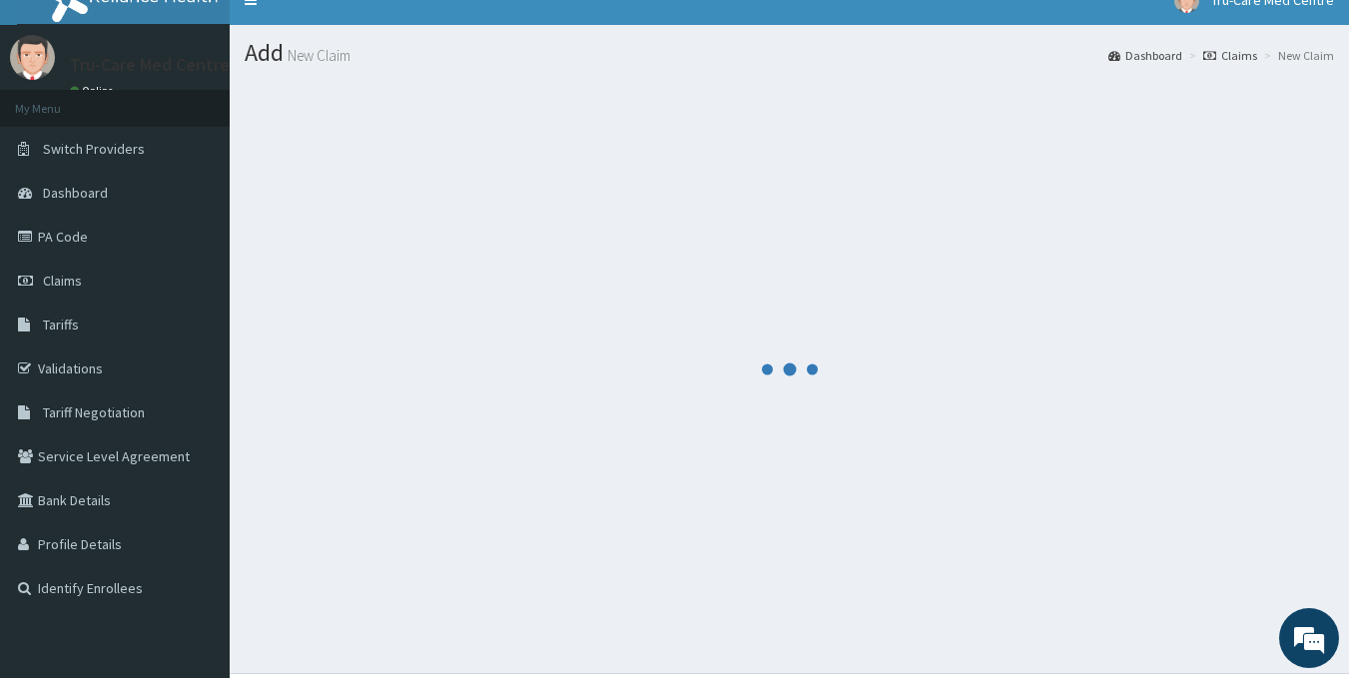
scroll to position [0, 0]
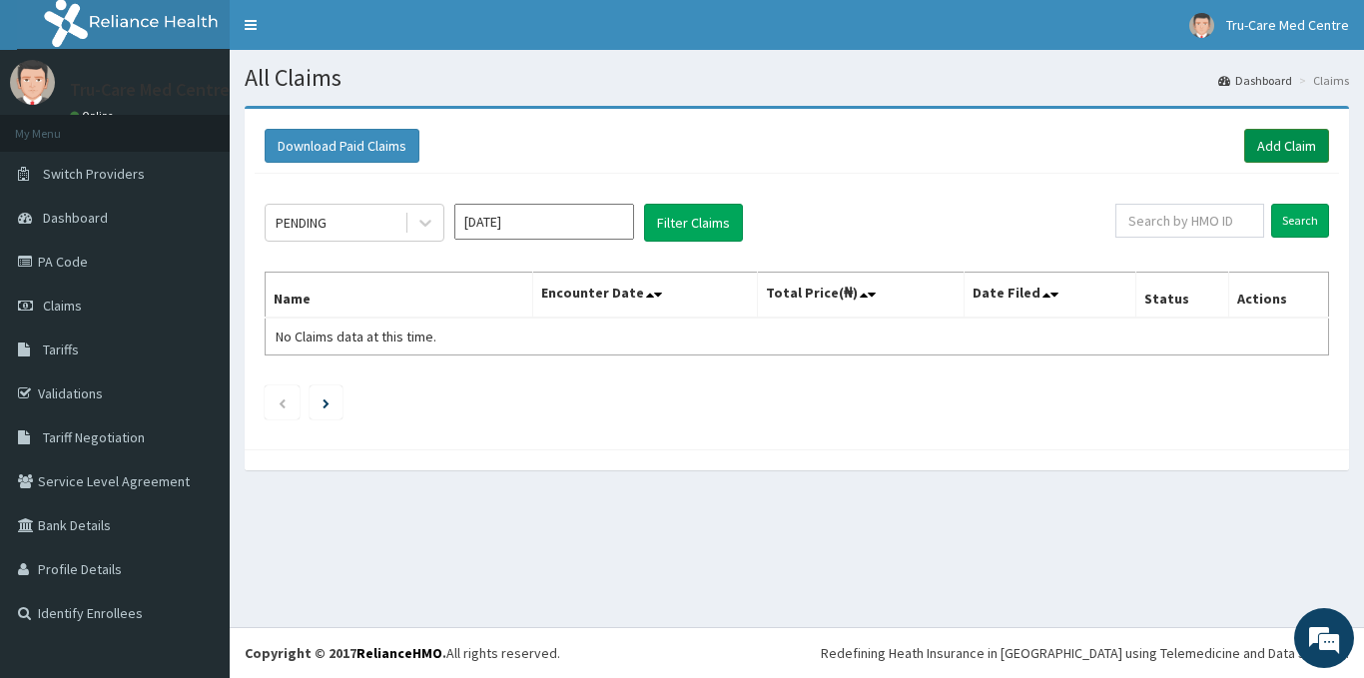
click at [1288, 141] on link "Add Claim" at bounding box center [1287, 146] width 85 height 34
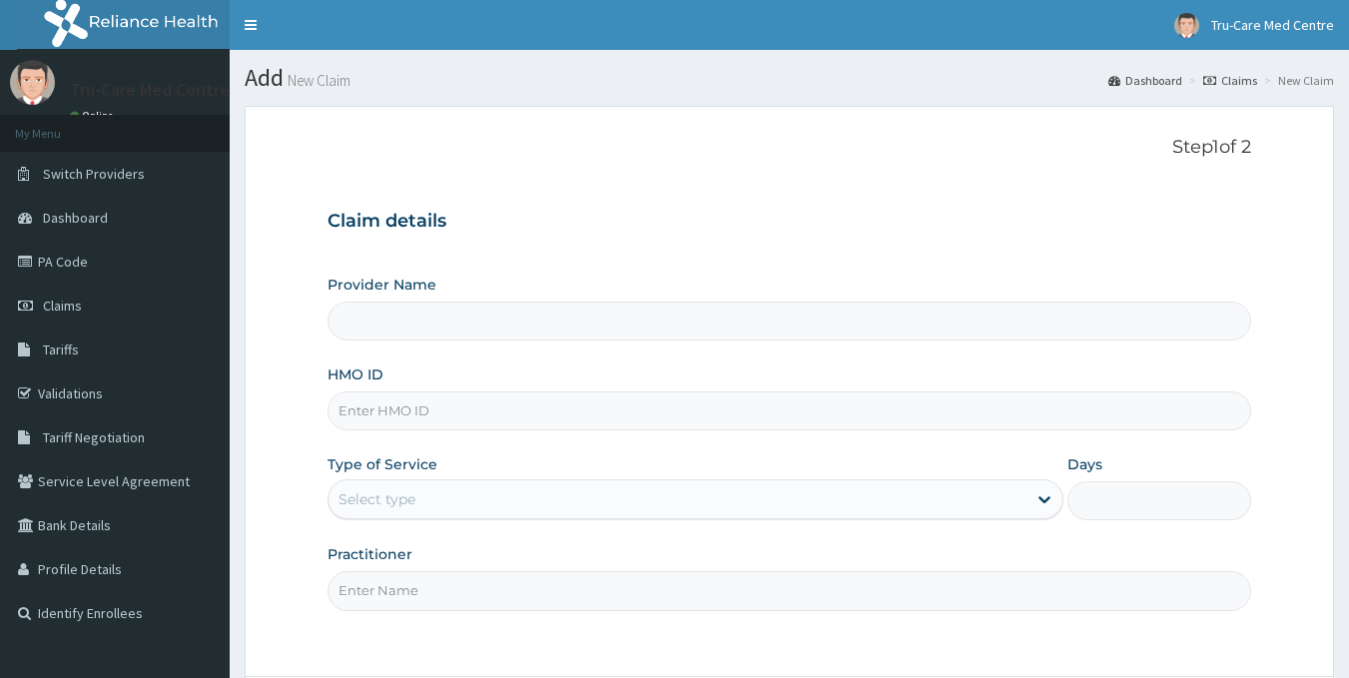
click at [480, 406] on input "HMO ID" at bounding box center [790, 411] width 925 height 39
paste input "ABP/10207/A"
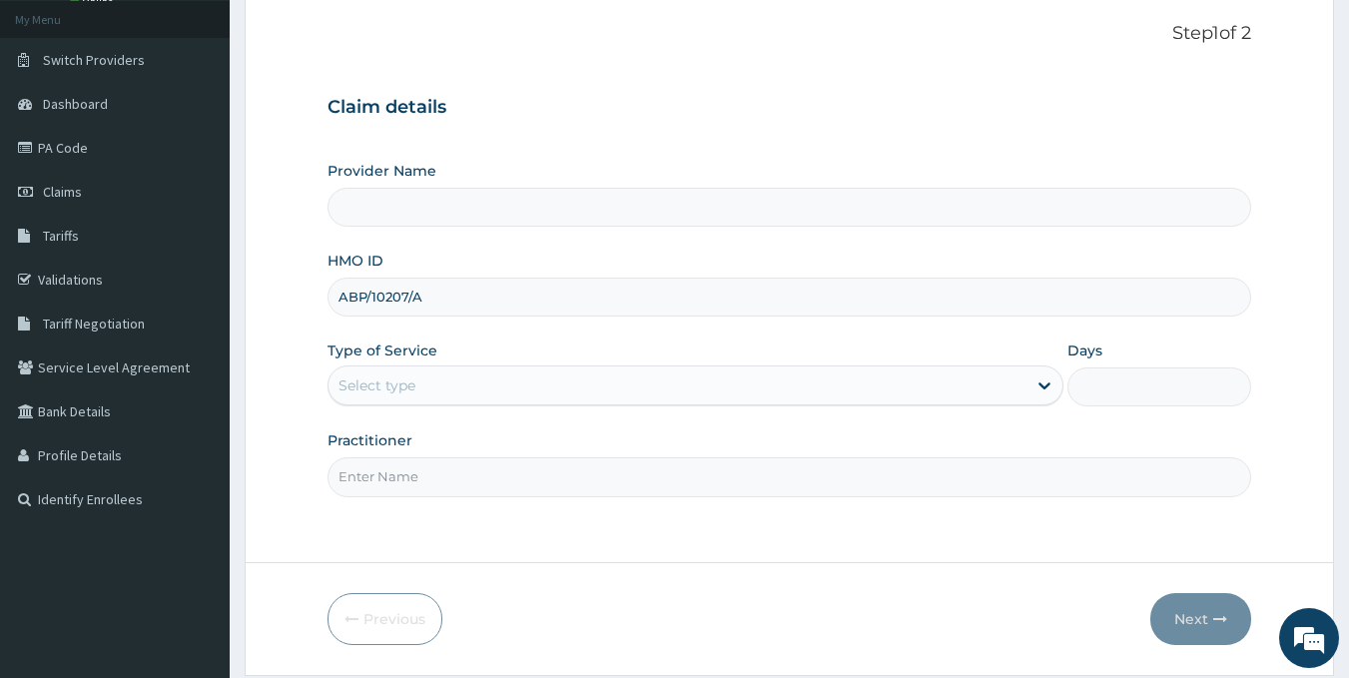
scroll to position [178, 0]
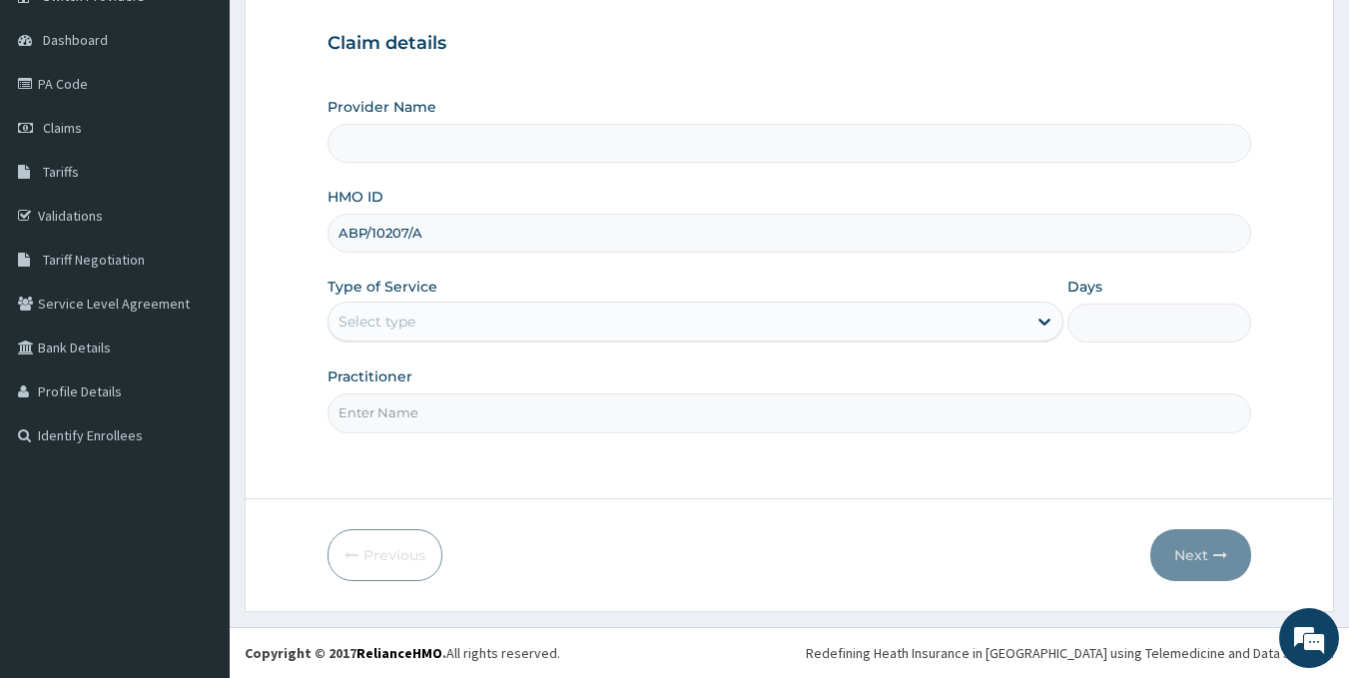
type input "ABP/10207/A"
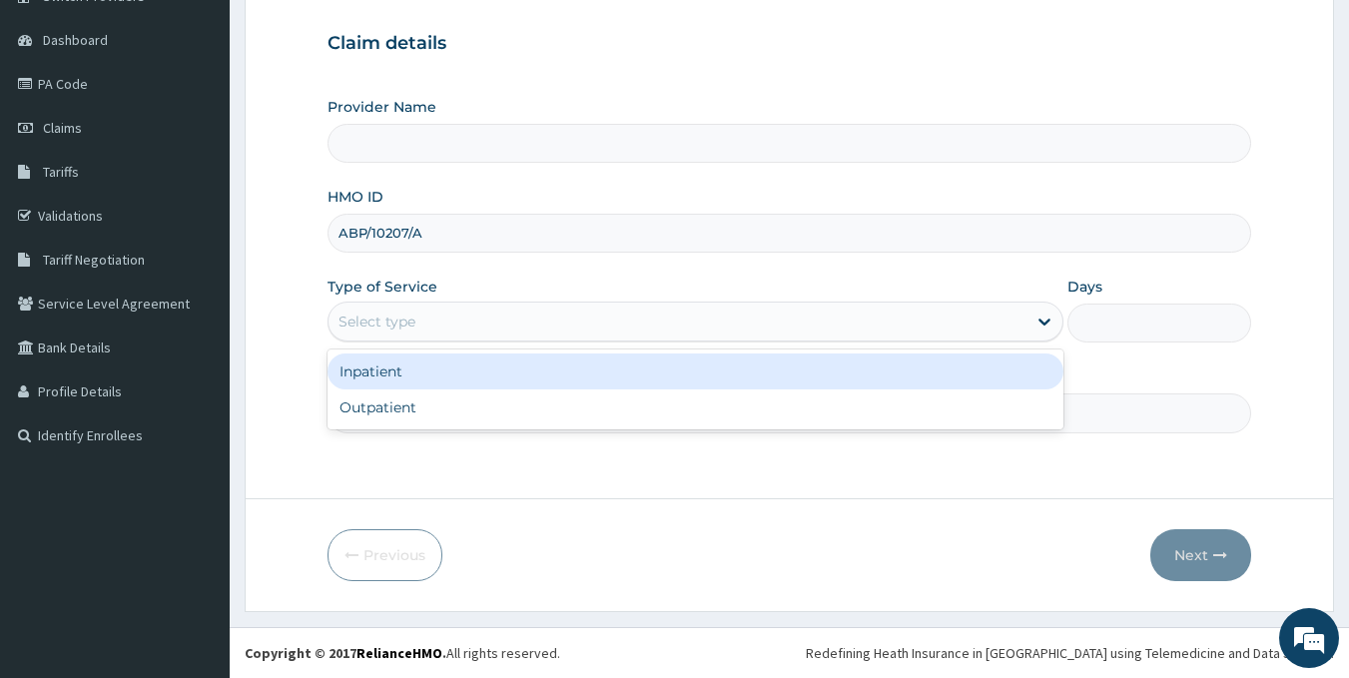
click at [478, 322] on div "Select type" at bounding box center [678, 322] width 698 height 32
type input "Tru-Care Medical Centre"
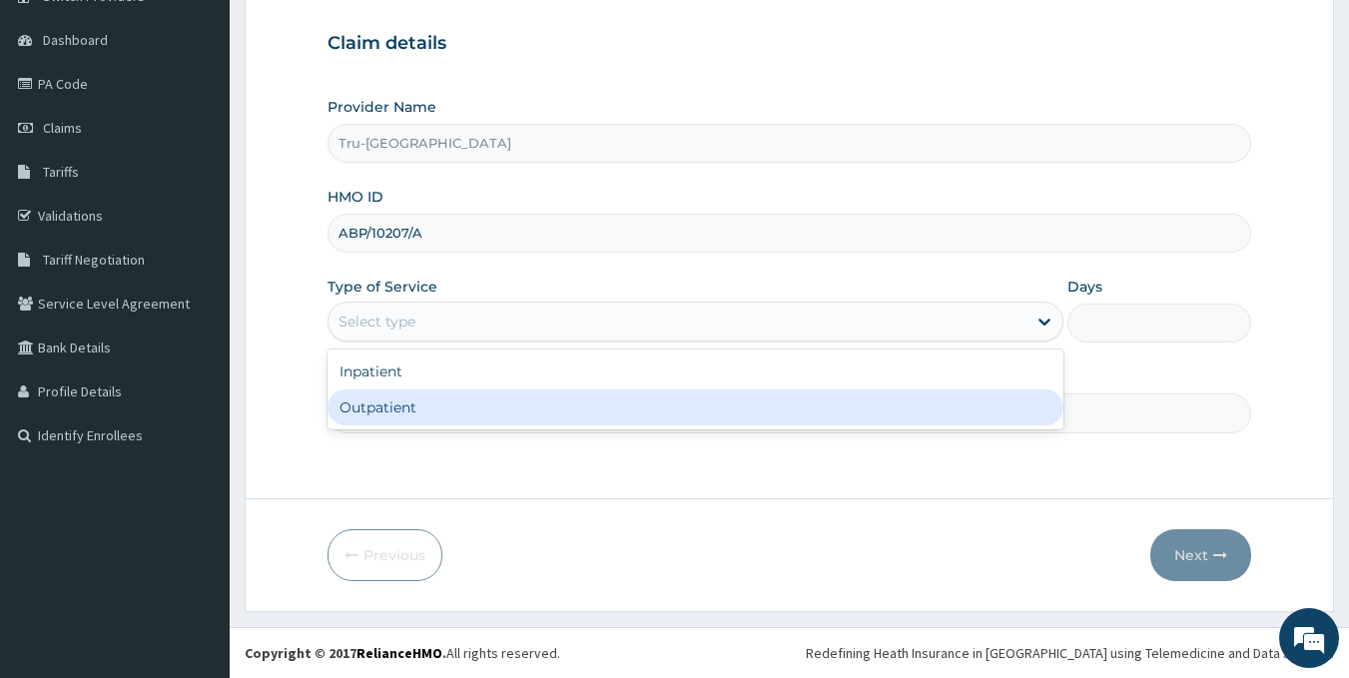
click at [411, 407] on div "Outpatient" at bounding box center [696, 408] width 736 height 36
type input "1"
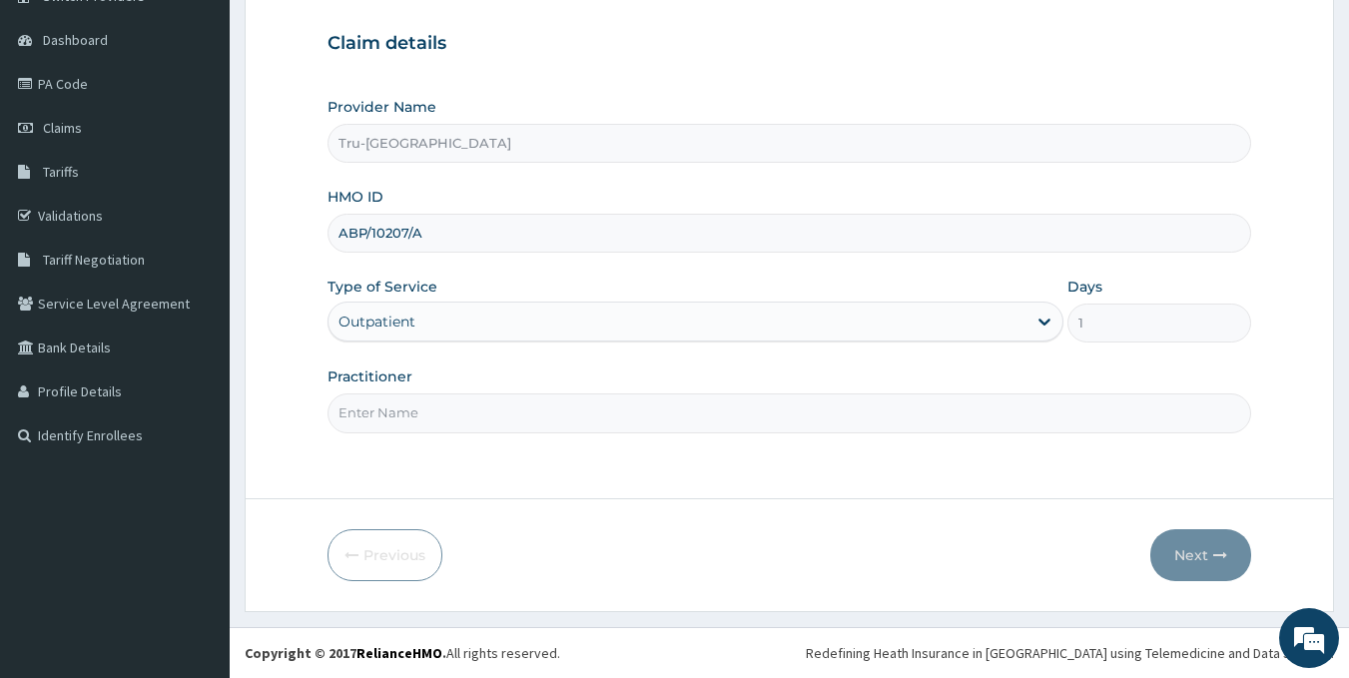
click at [423, 403] on input "Practitioner" at bounding box center [790, 413] width 925 height 39
paste input "POPOOLA Moses"
type input "DR POPOOLA Moses"
click at [1195, 551] on button "Next" at bounding box center [1201, 555] width 101 height 52
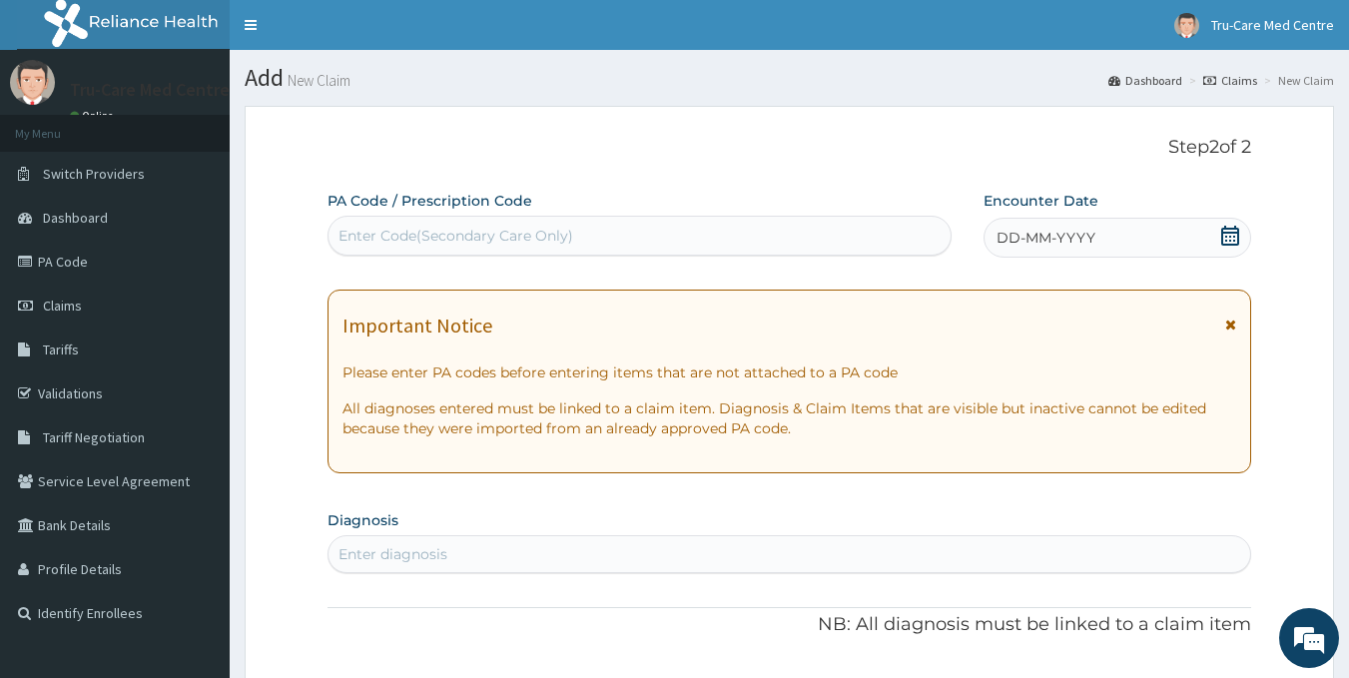
click at [374, 232] on div "Enter Code(Secondary Care Only)" at bounding box center [456, 236] width 235 height 20
paste input "PA/8B3483"
type input "PA/8B3483"
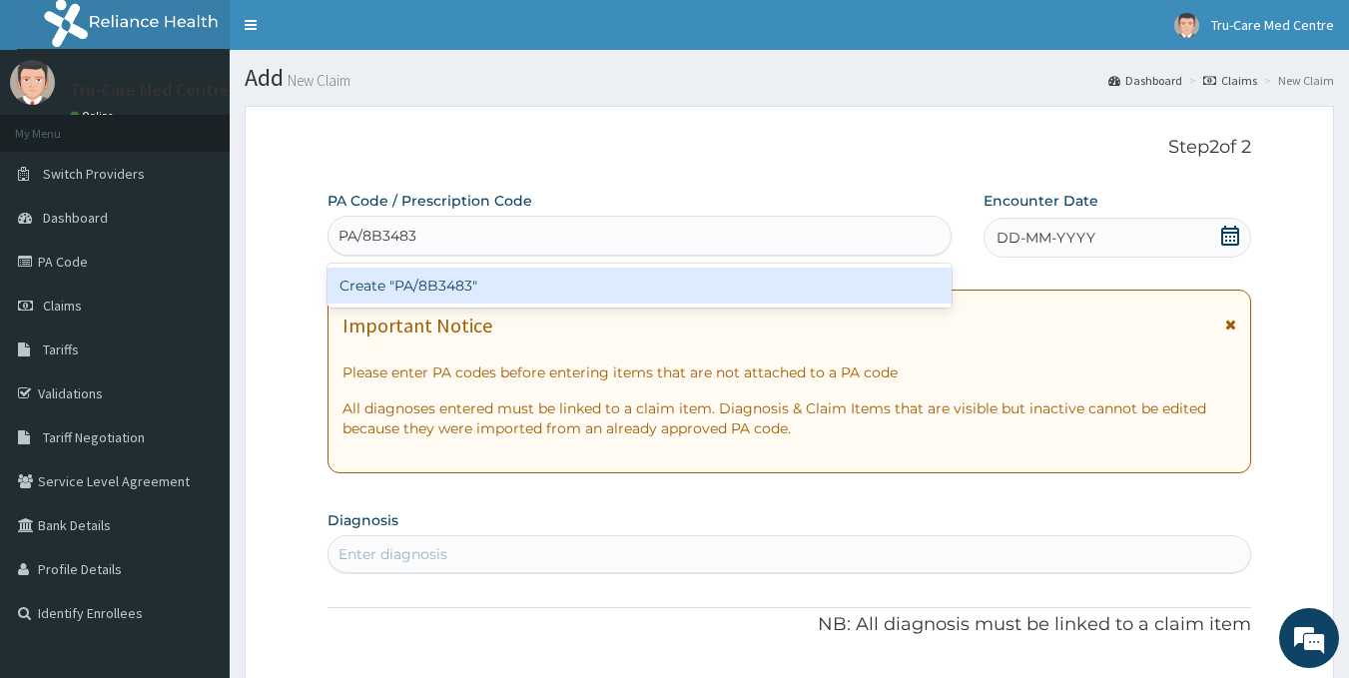
click at [440, 297] on div "Create "PA/8B3483"" at bounding box center [640, 286] width 625 height 36
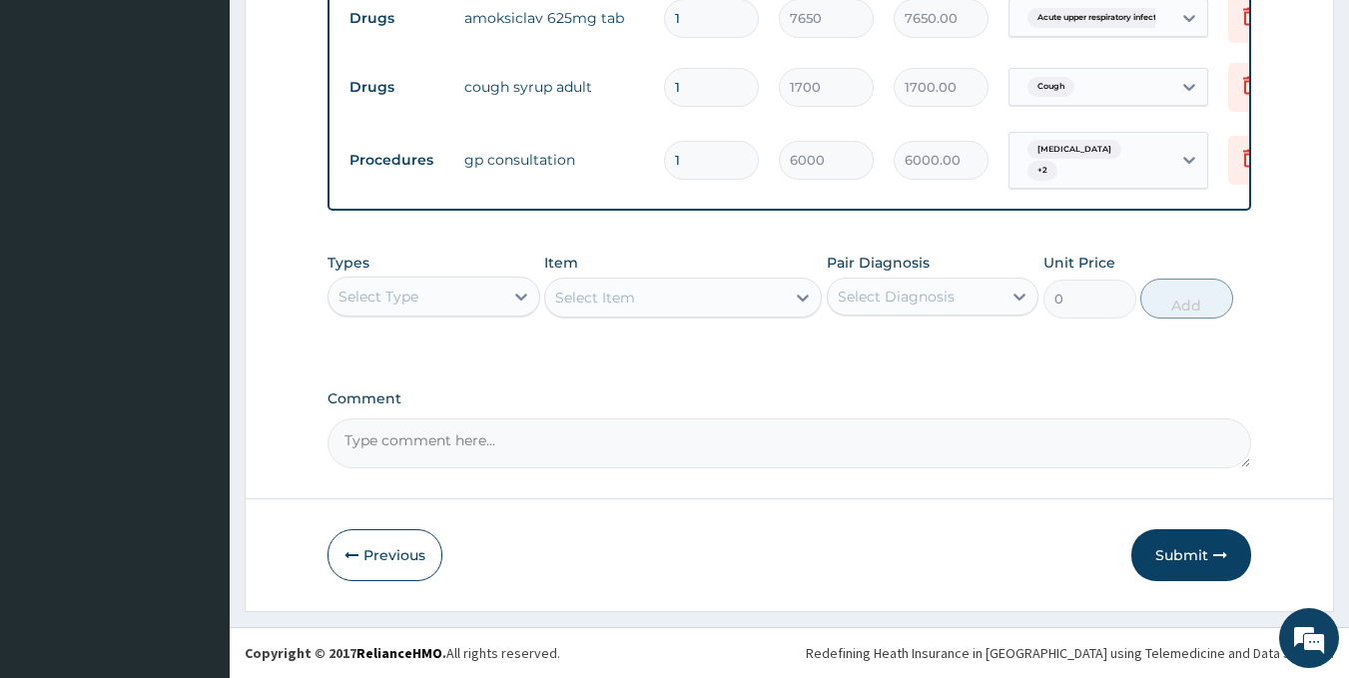
scroll to position [889, 0]
click at [1192, 557] on button "Submit" at bounding box center [1192, 555] width 120 height 52
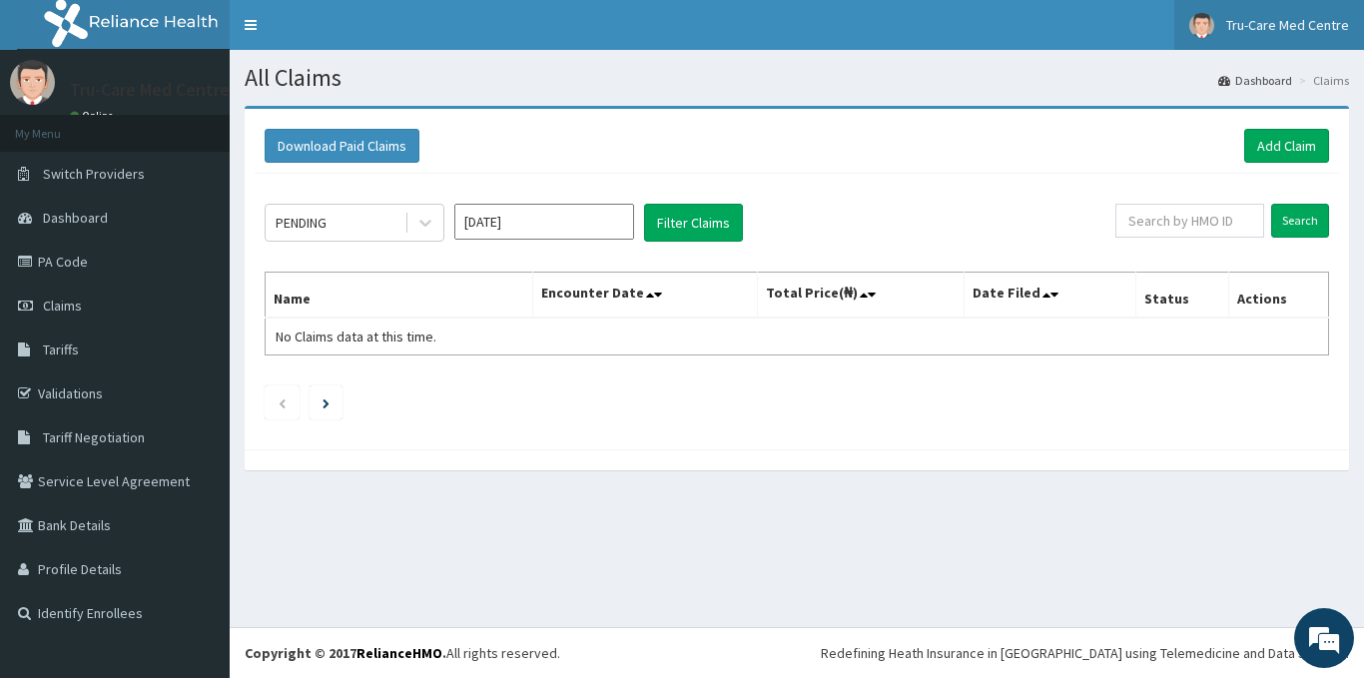
click at [1276, 27] on span "Tru-Care Med Centre" at bounding box center [1288, 25] width 123 height 18
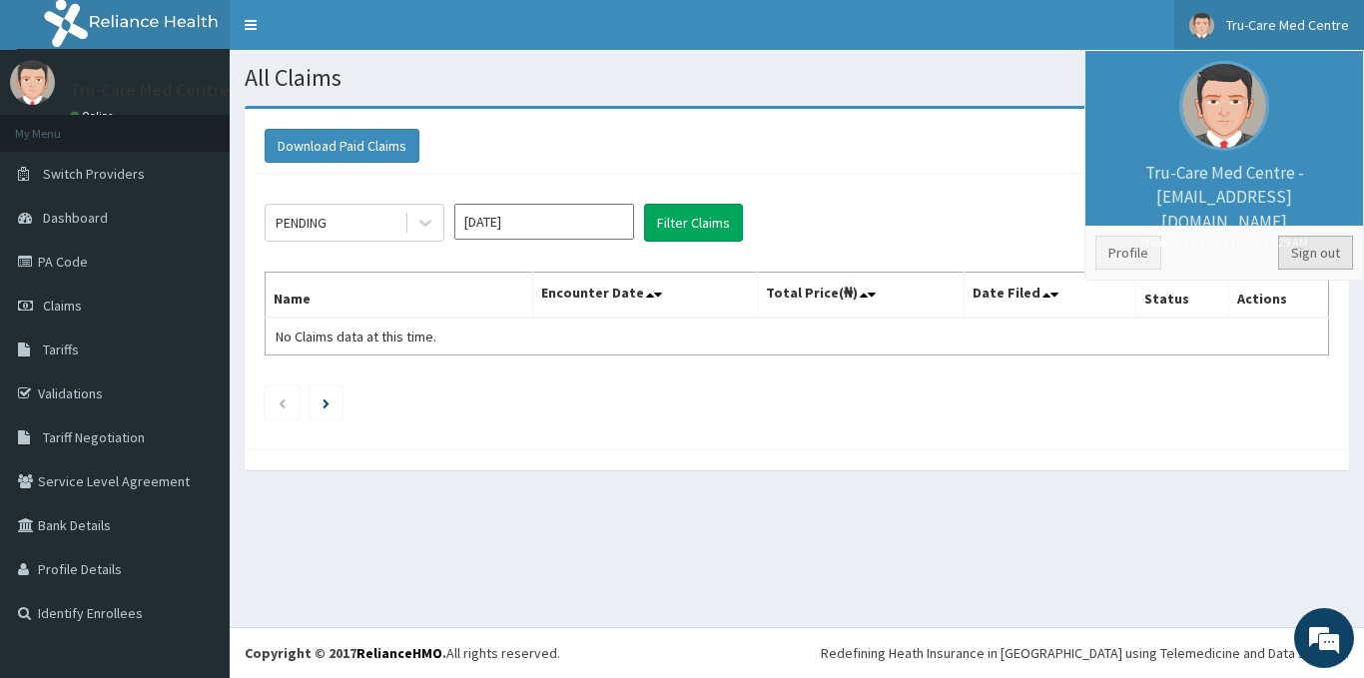
click at [1319, 260] on link "Sign out" at bounding box center [1316, 253] width 75 height 34
